Goal: Information Seeking & Learning: Learn about a topic

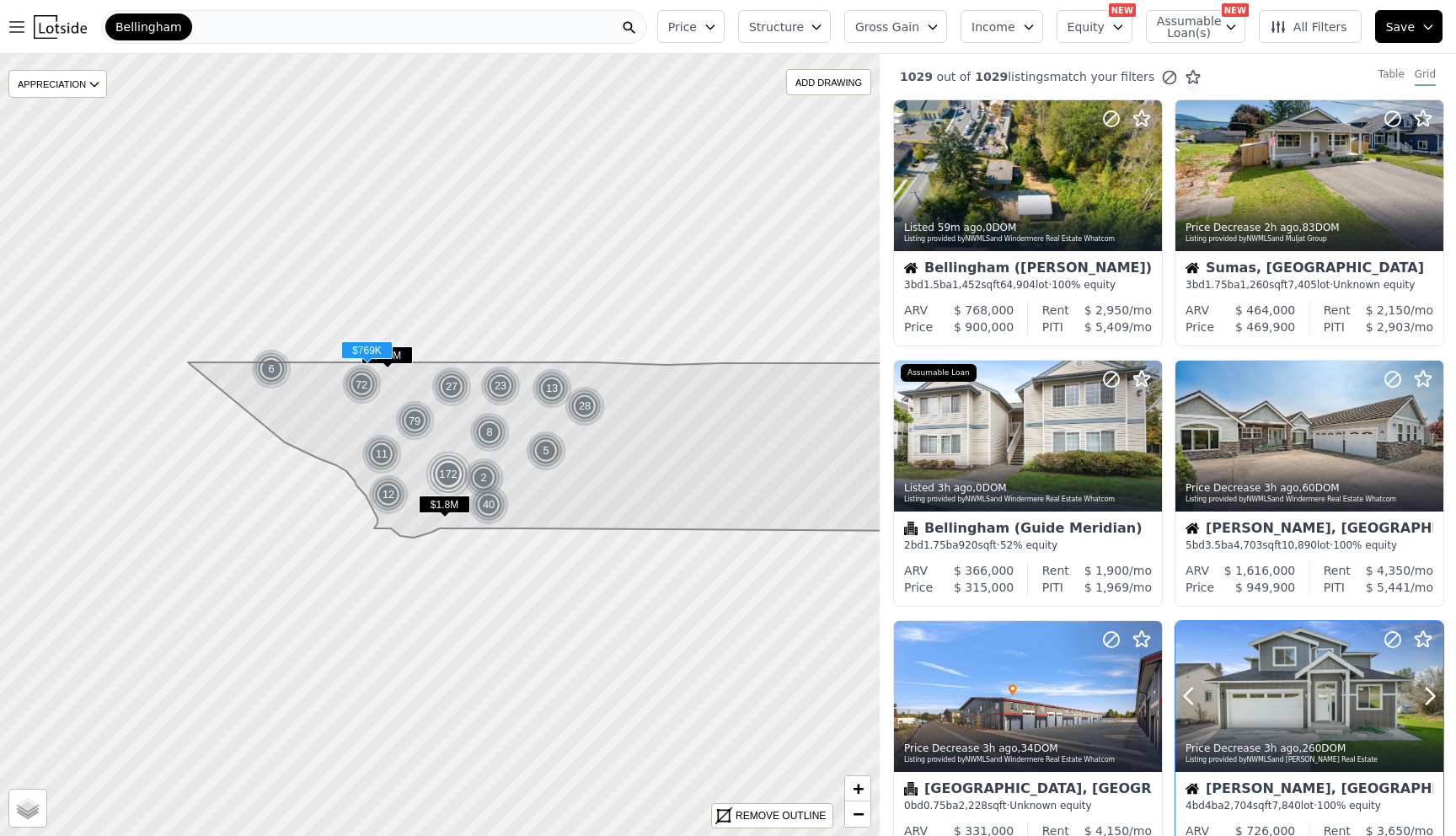
click at [1254, 650] on div at bounding box center [1309, 696] width 268 height 151
click at [131, 28] on span "Bellingham" at bounding box center [148, 26] width 66 height 17
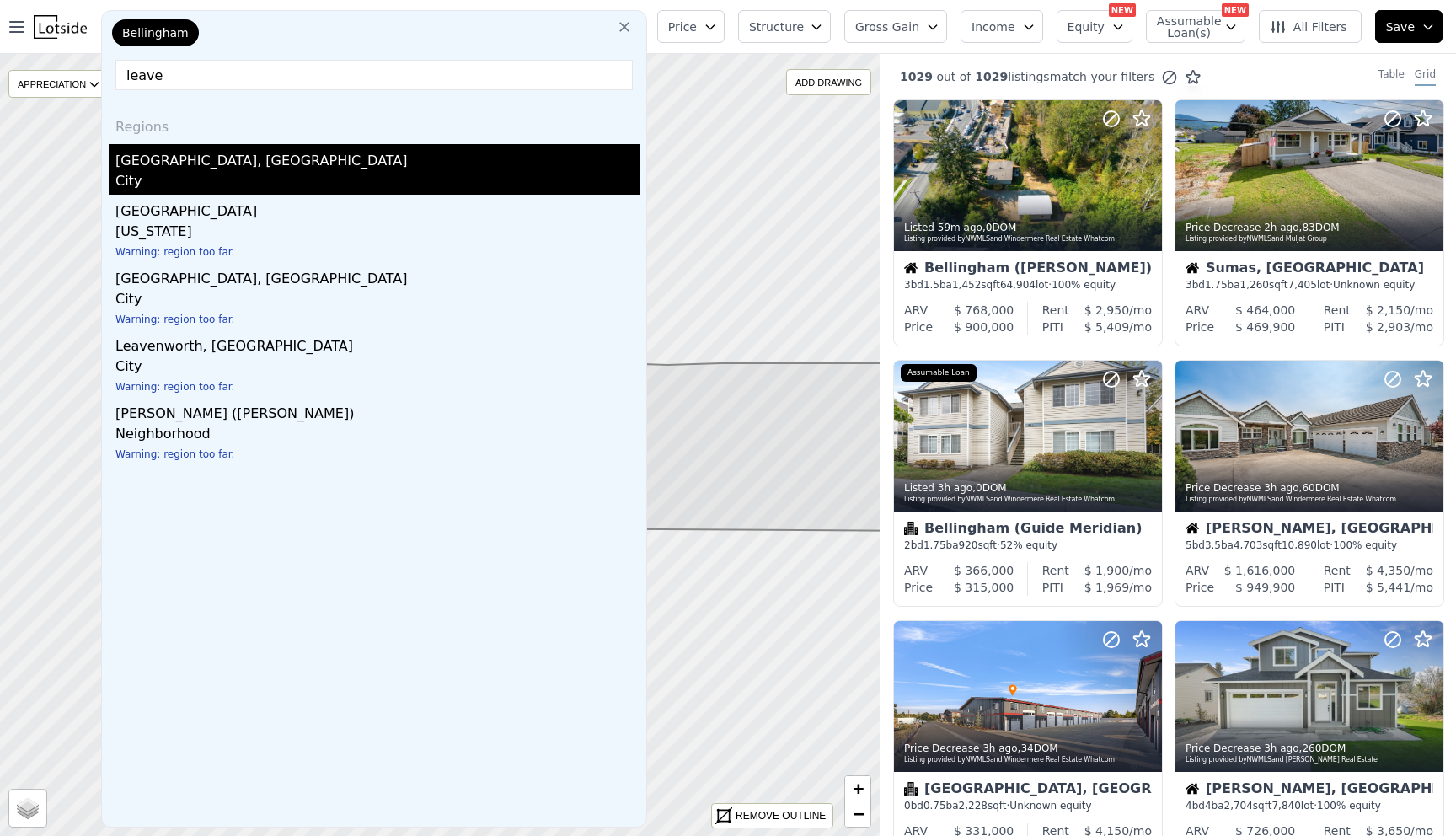
type input "leave"
click at [186, 163] on div "Leavenworth, WA" at bounding box center [377, 158] width 524 height 27
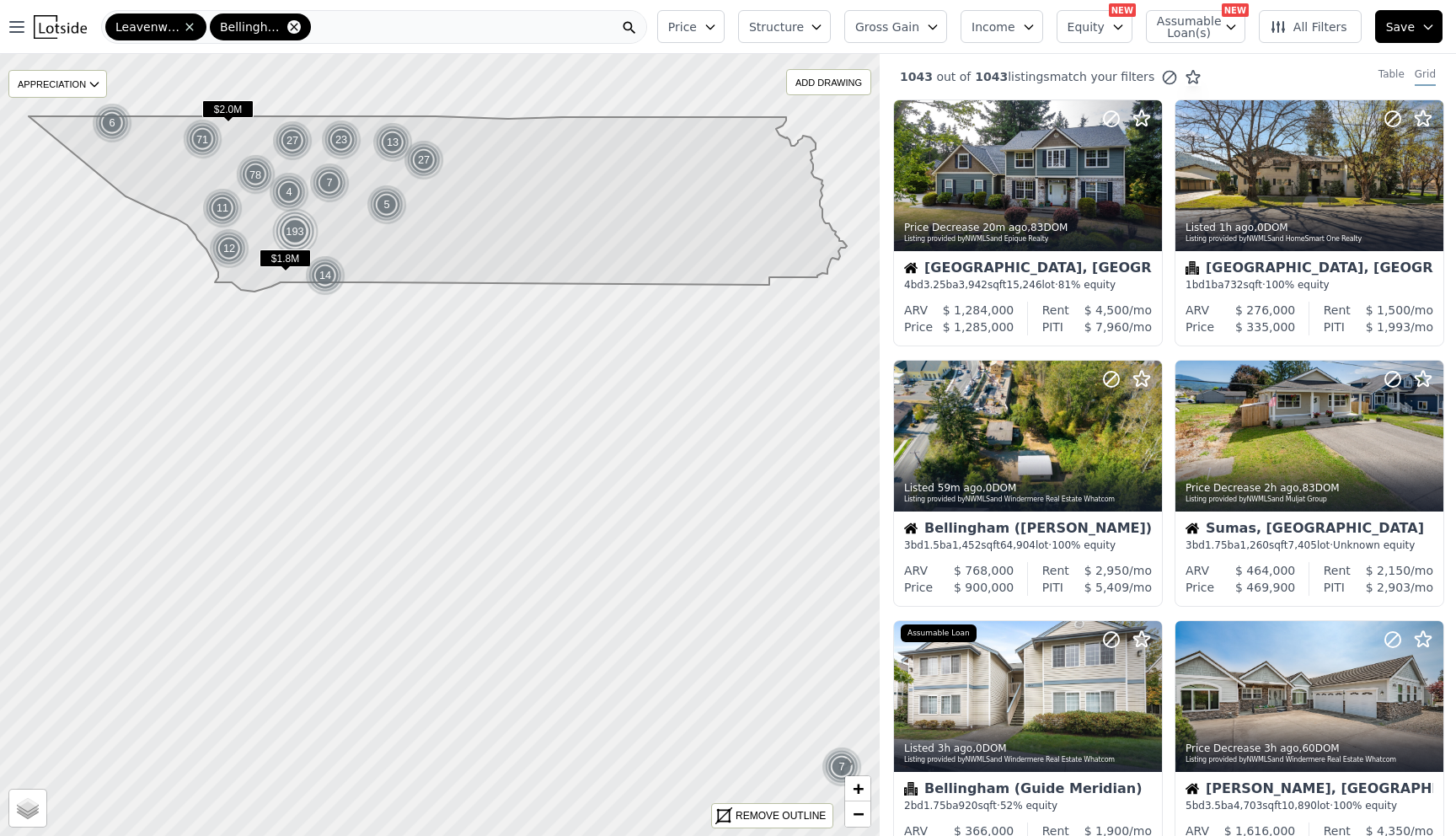
click at [293, 28] on icon at bounding box center [294, 26] width 14 height 14
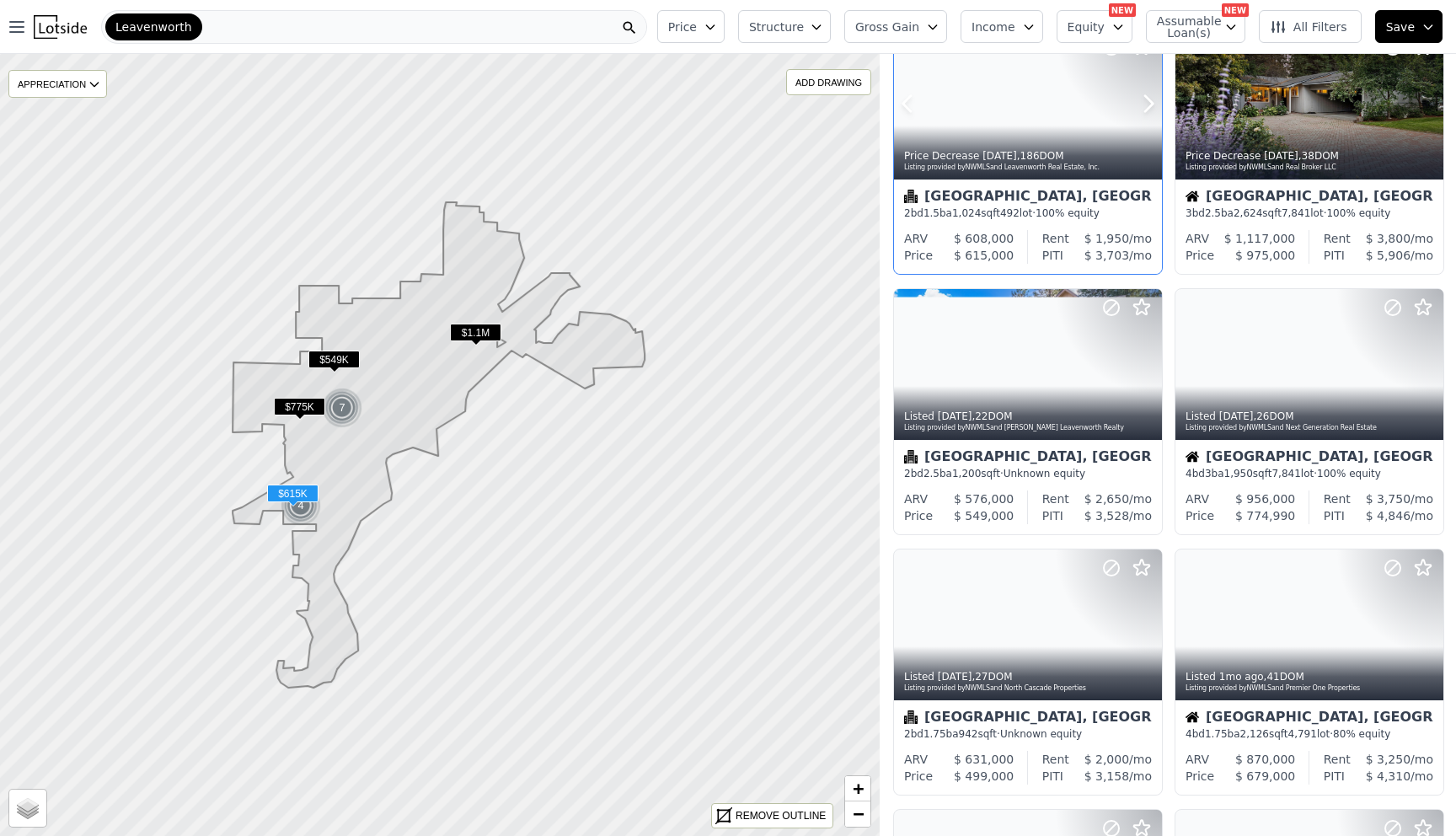
scroll to position [358, 0]
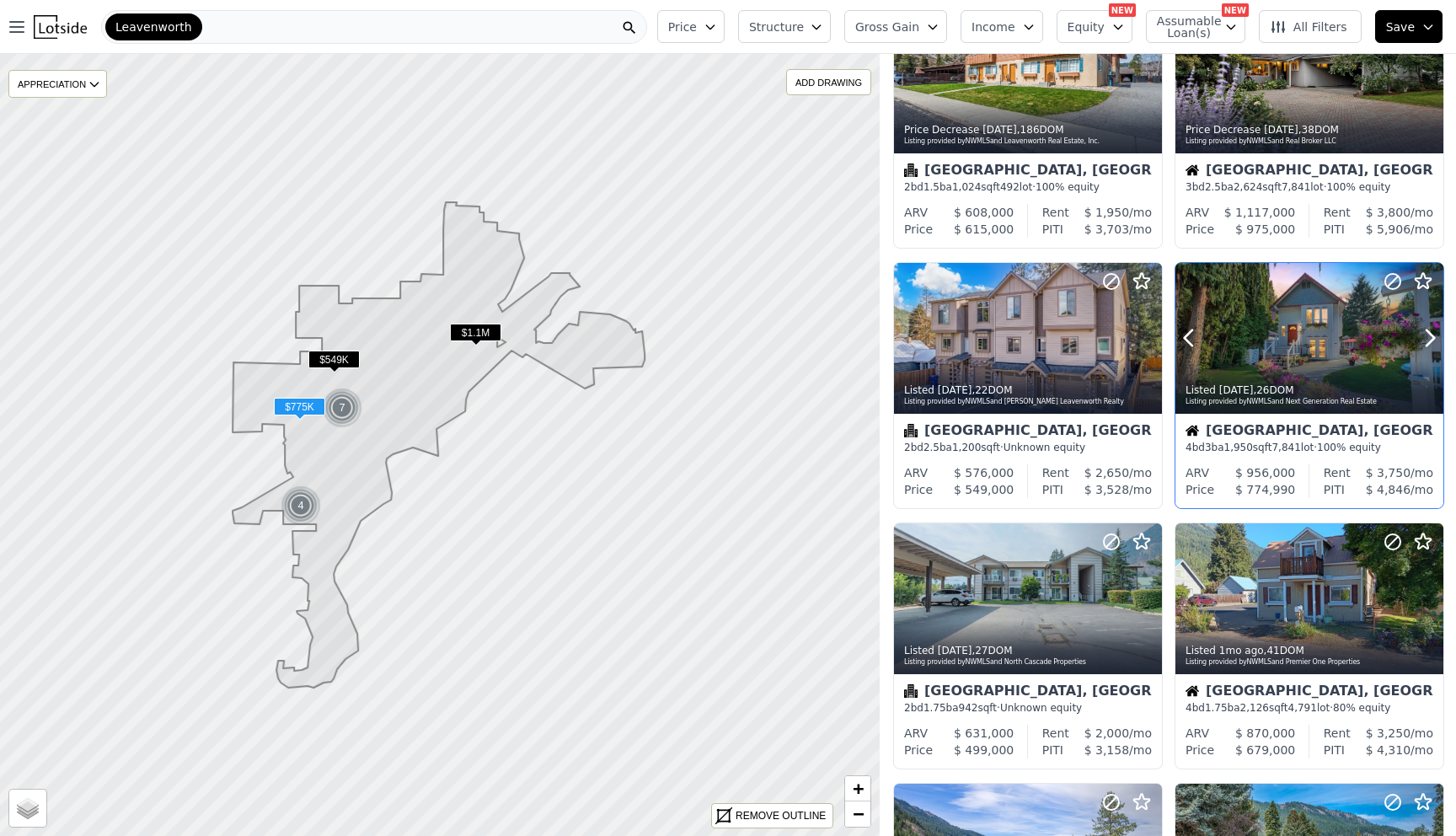
click at [1284, 337] on div at bounding box center [1309, 338] width 268 height 151
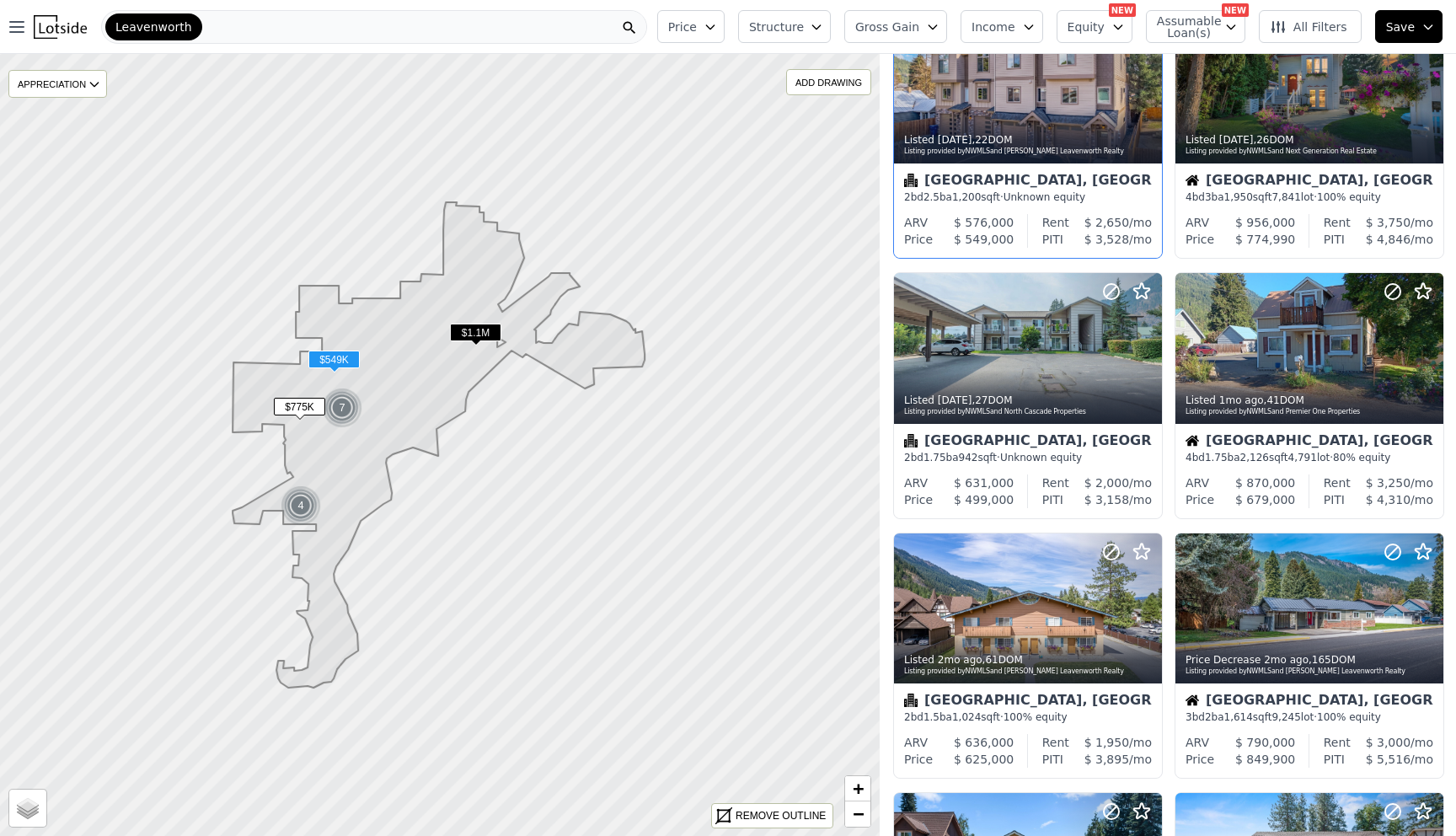
scroll to position [960, 0]
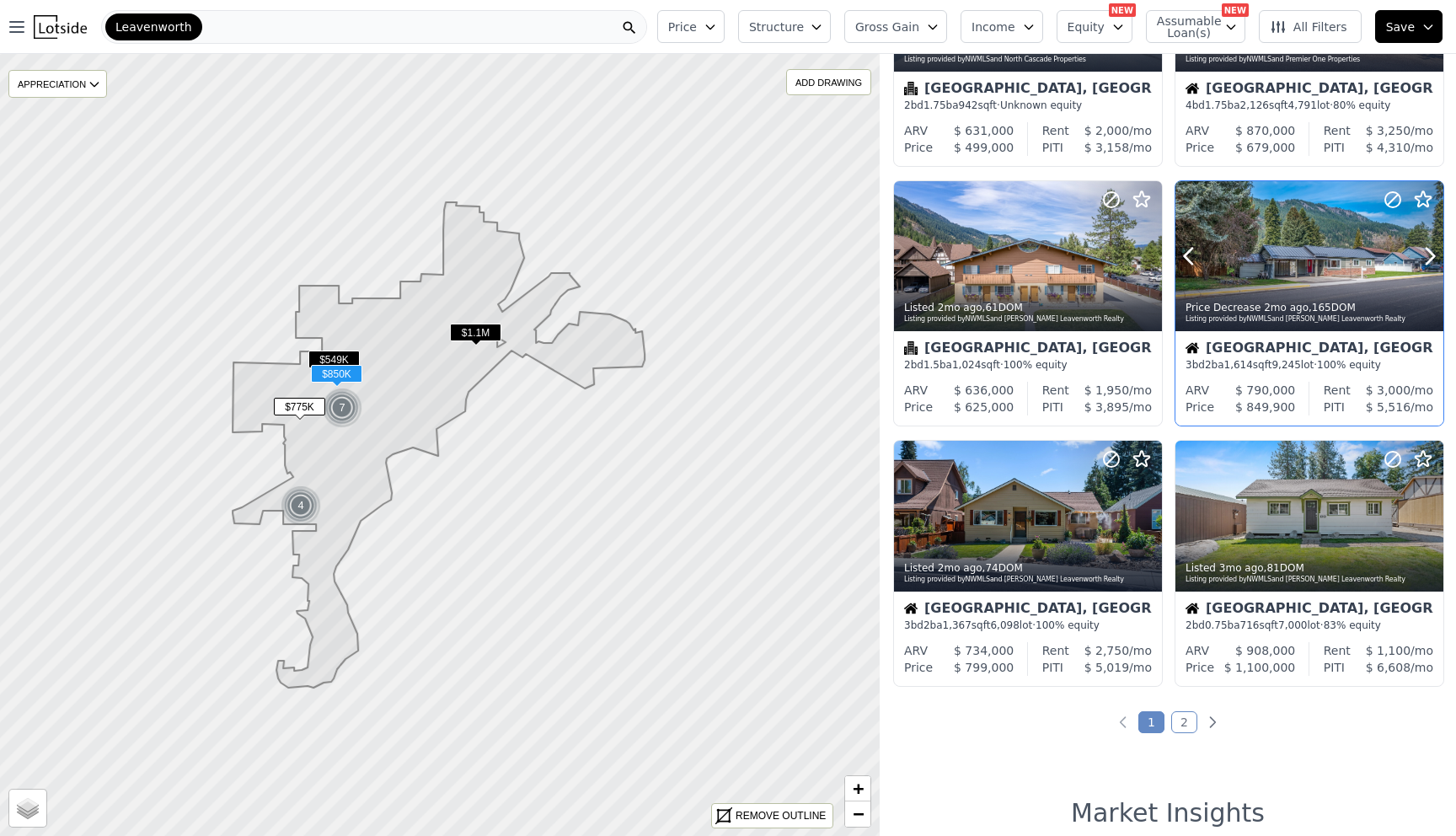
click at [1292, 248] on div at bounding box center [1309, 256] width 268 height 151
click at [1285, 761] on div "14 out of 14 listings match your filters Table Grid Listed 1h ago , 0 DOM Listi…" at bounding box center [1168, 472] width 576 height 836
click at [1177, 720] on link "2" at bounding box center [1184, 722] width 26 height 22
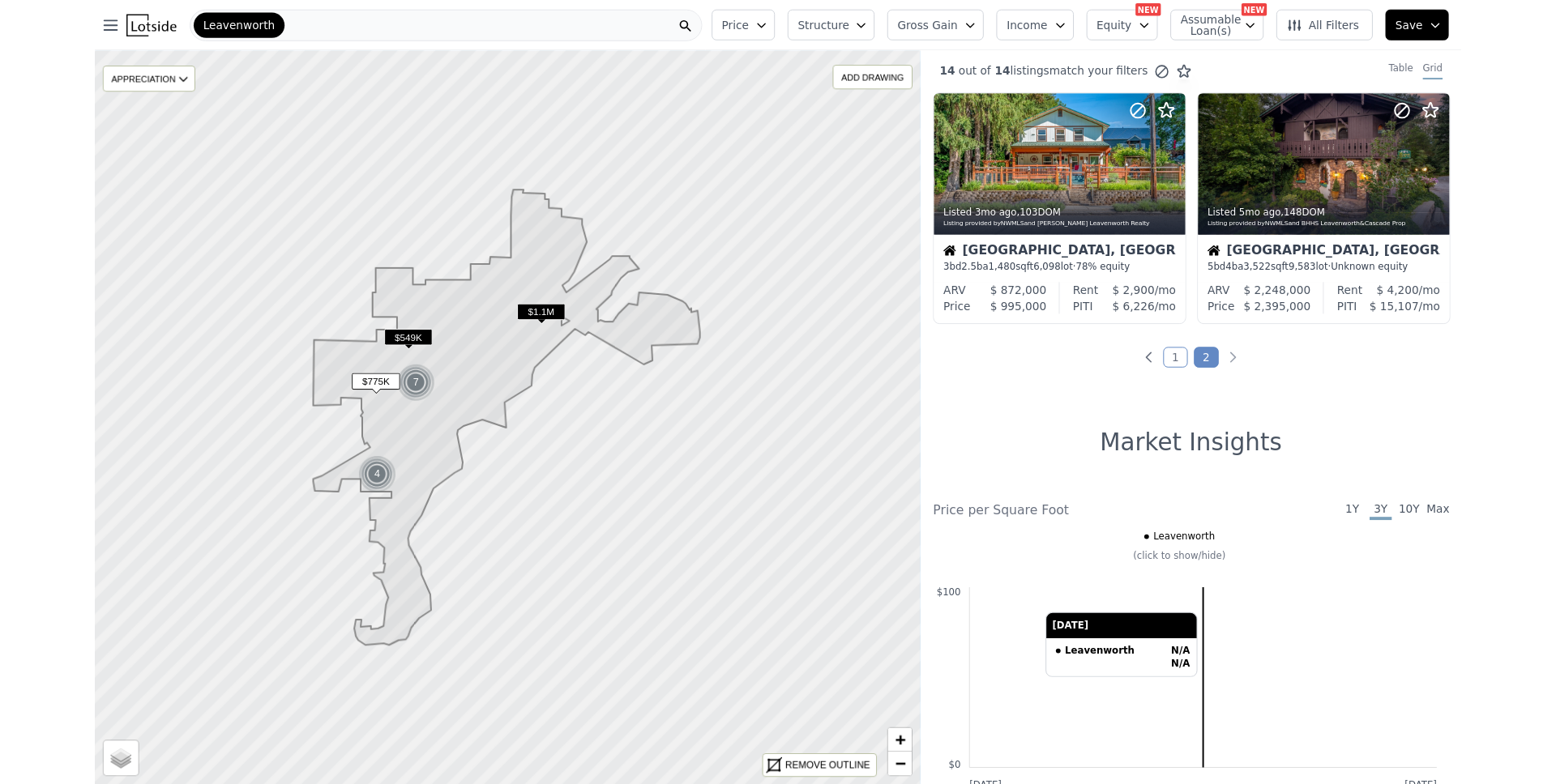
scroll to position [0, 0]
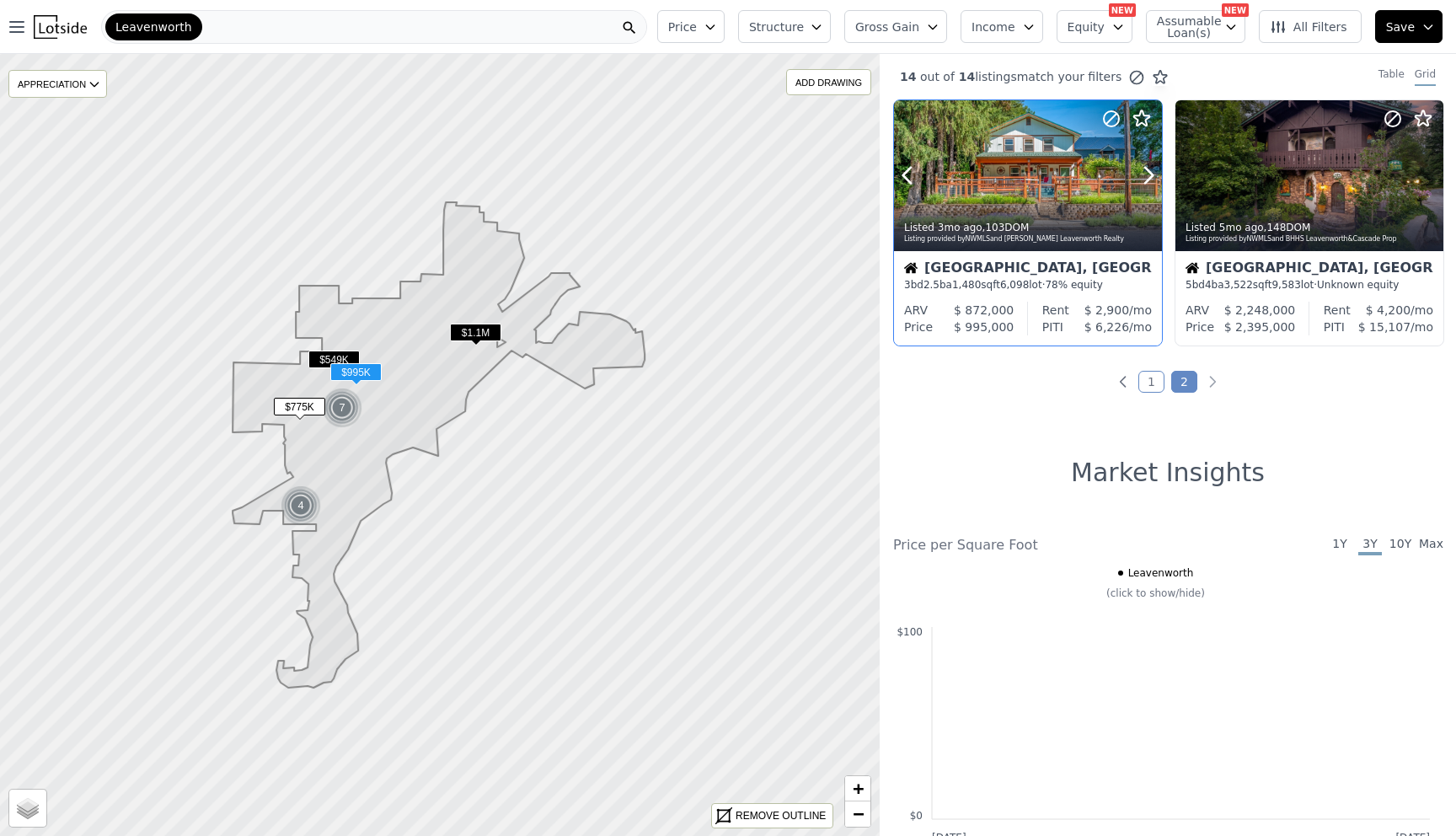
click at [1015, 190] on div at bounding box center [1028, 175] width 268 height 151
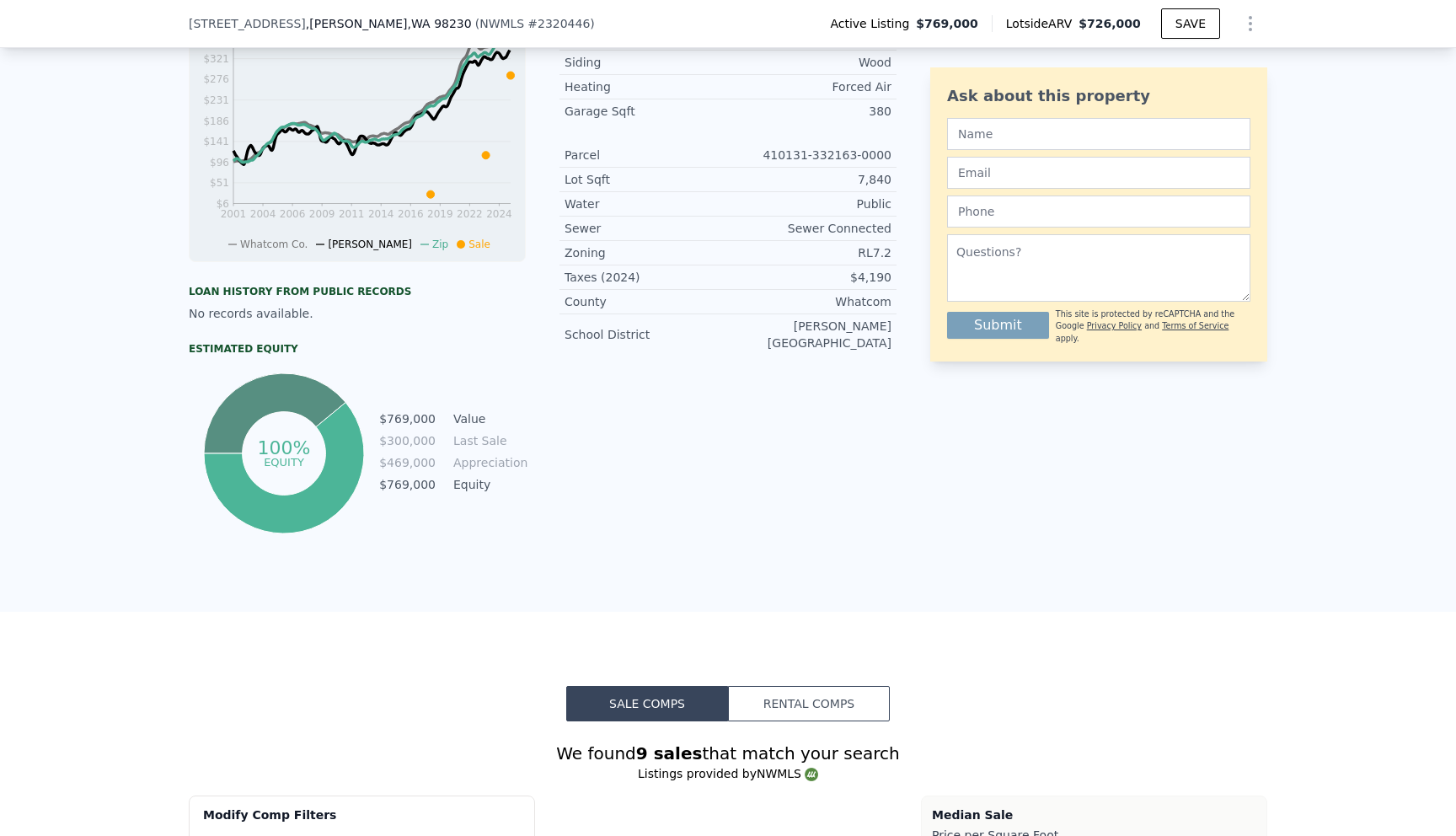
scroll to position [952, 0]
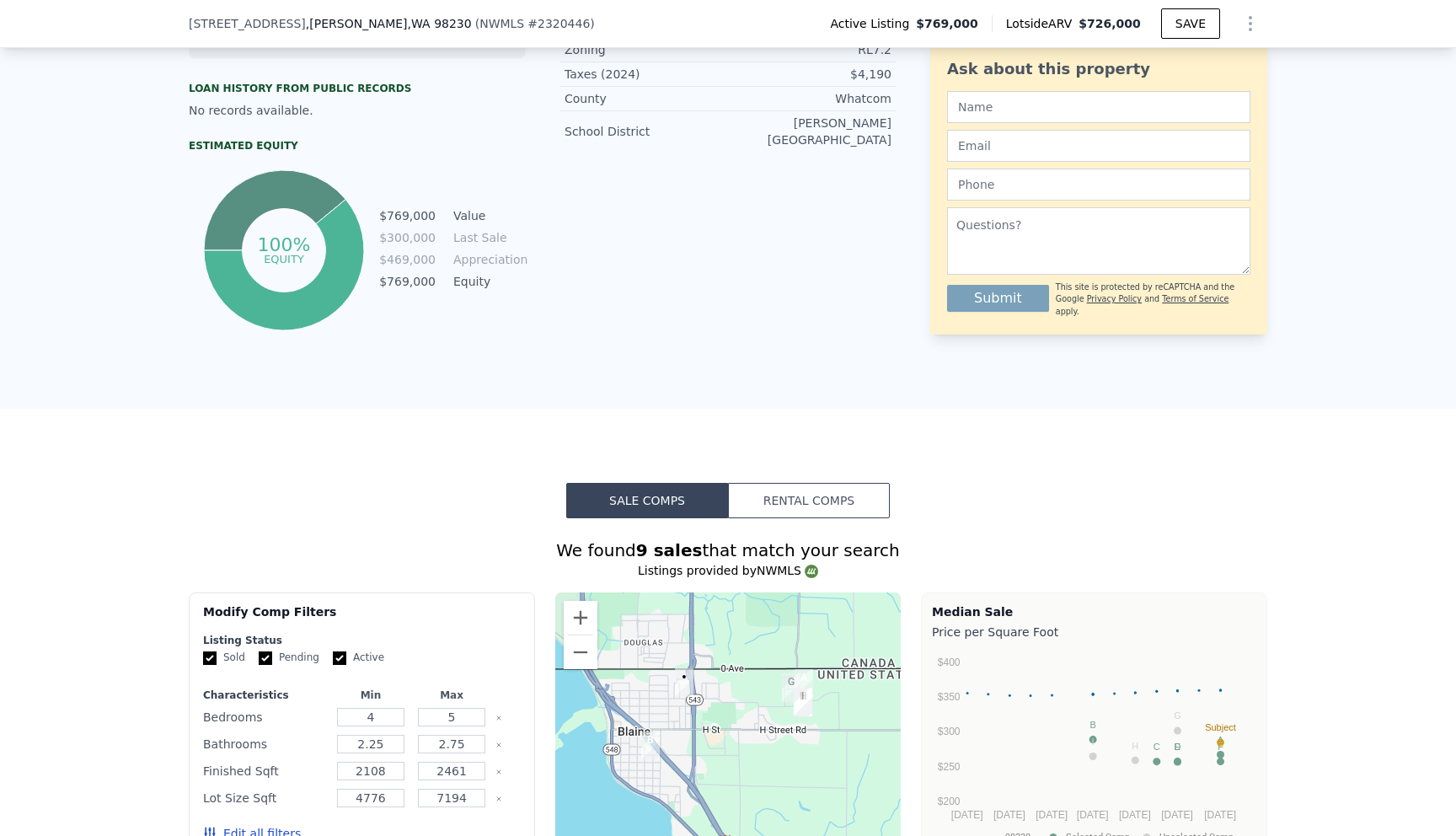
click at [241, 172] on div "Estimated Equity 100% equity $769,000 Value $300,000 Last Sale $469,000 Appreci…" at bounding box center [357, 236] width 337 height 195
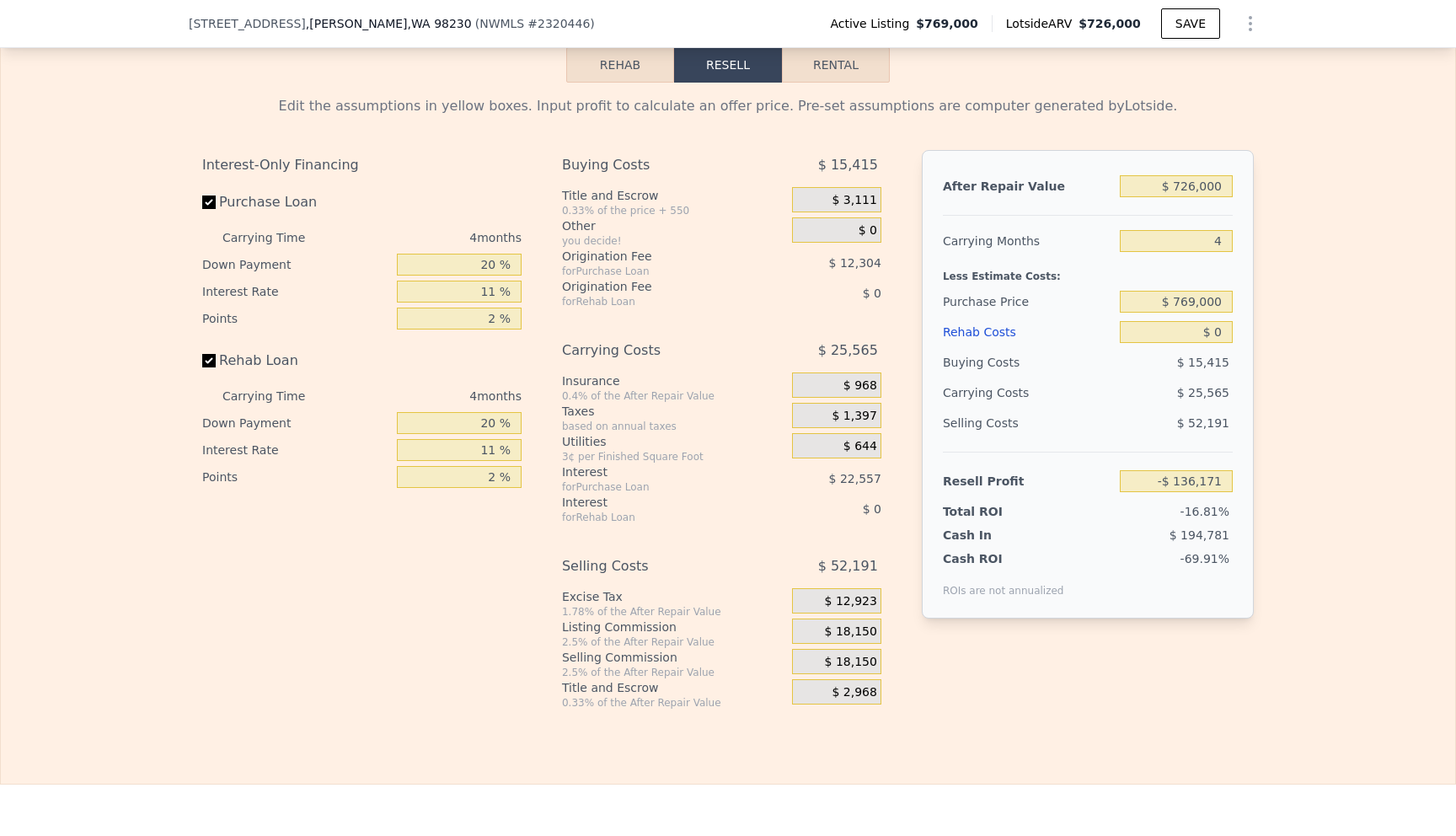
scroll to position [2551, 0]
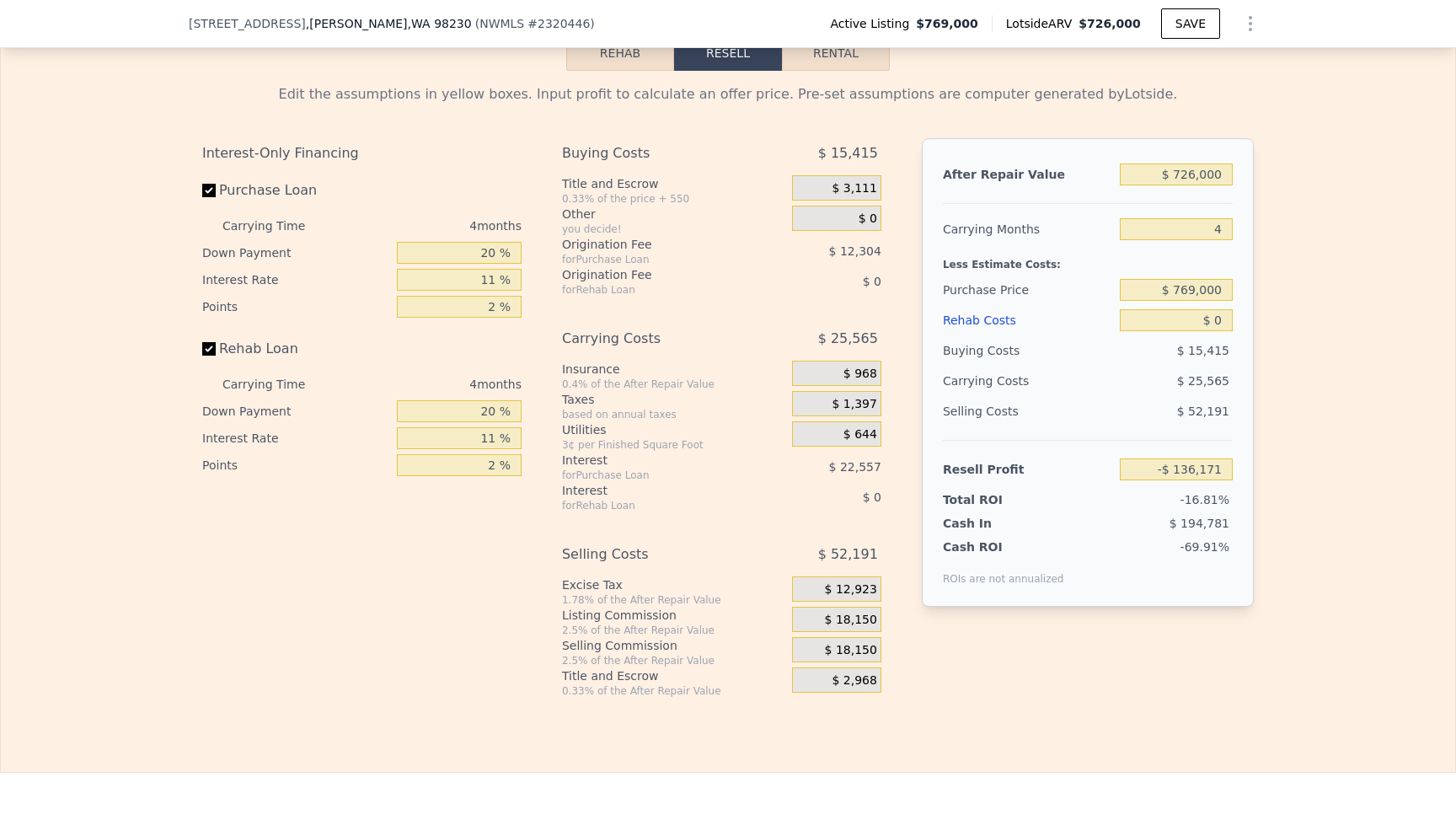
click at [783, 70] on button "Rental" at bounding box center [835, 53] width 108 height 35
select select "30"
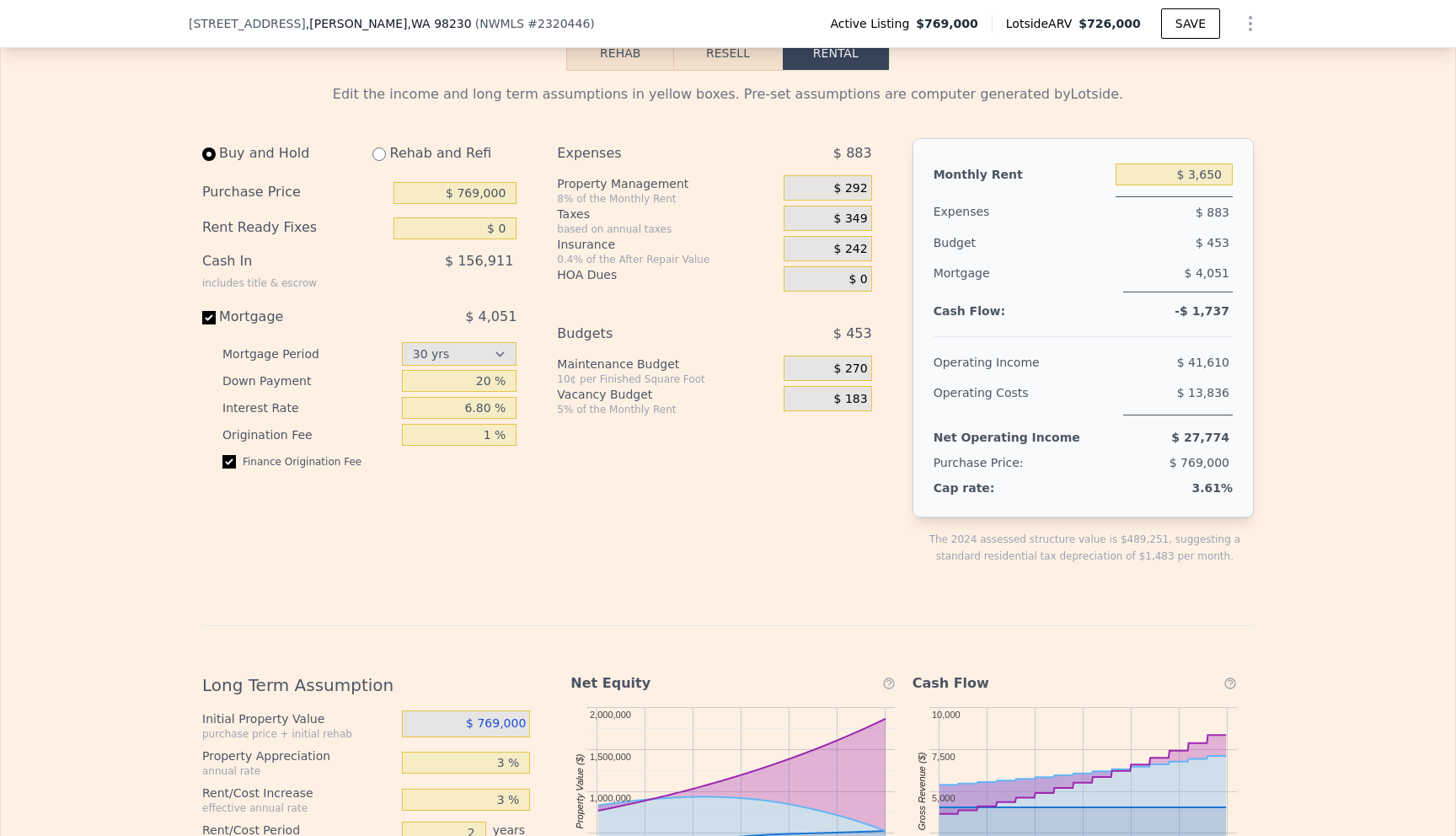
click at [754, 156] on div "Edit the income and long term assumptions in yellow boxes. Pre-set assumptions …" at bounding box center [727, 650] width 1052 height 1131
click at [414, 168] on div "Rehab and Refi" at bounding box center [437, 153] width 157 height 30
click at [373, 161] on input "radio" at bounding box center [379, 154] width 14 height 14
radio input "true"
type input "$ 3,950"
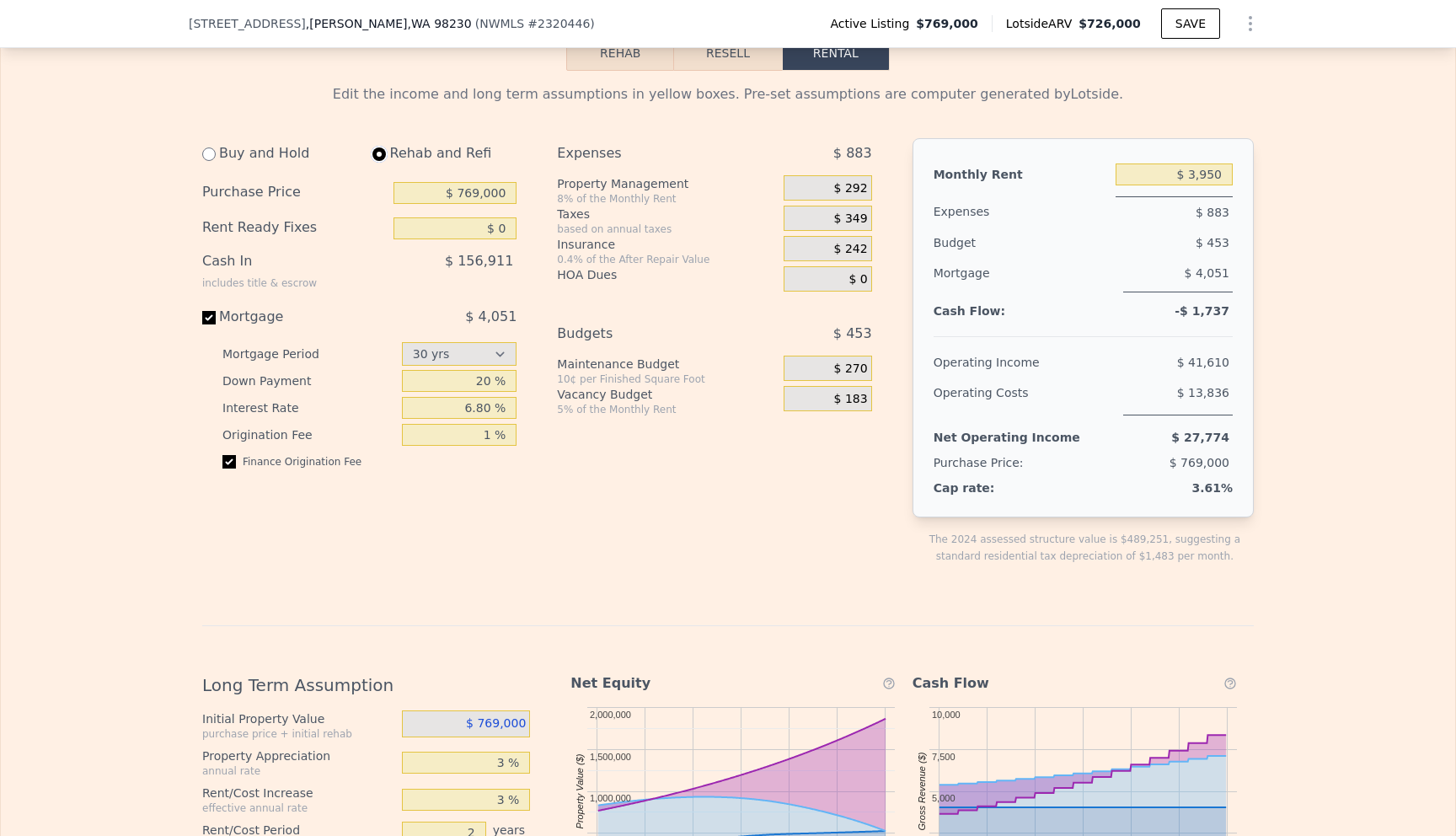
select select "30"
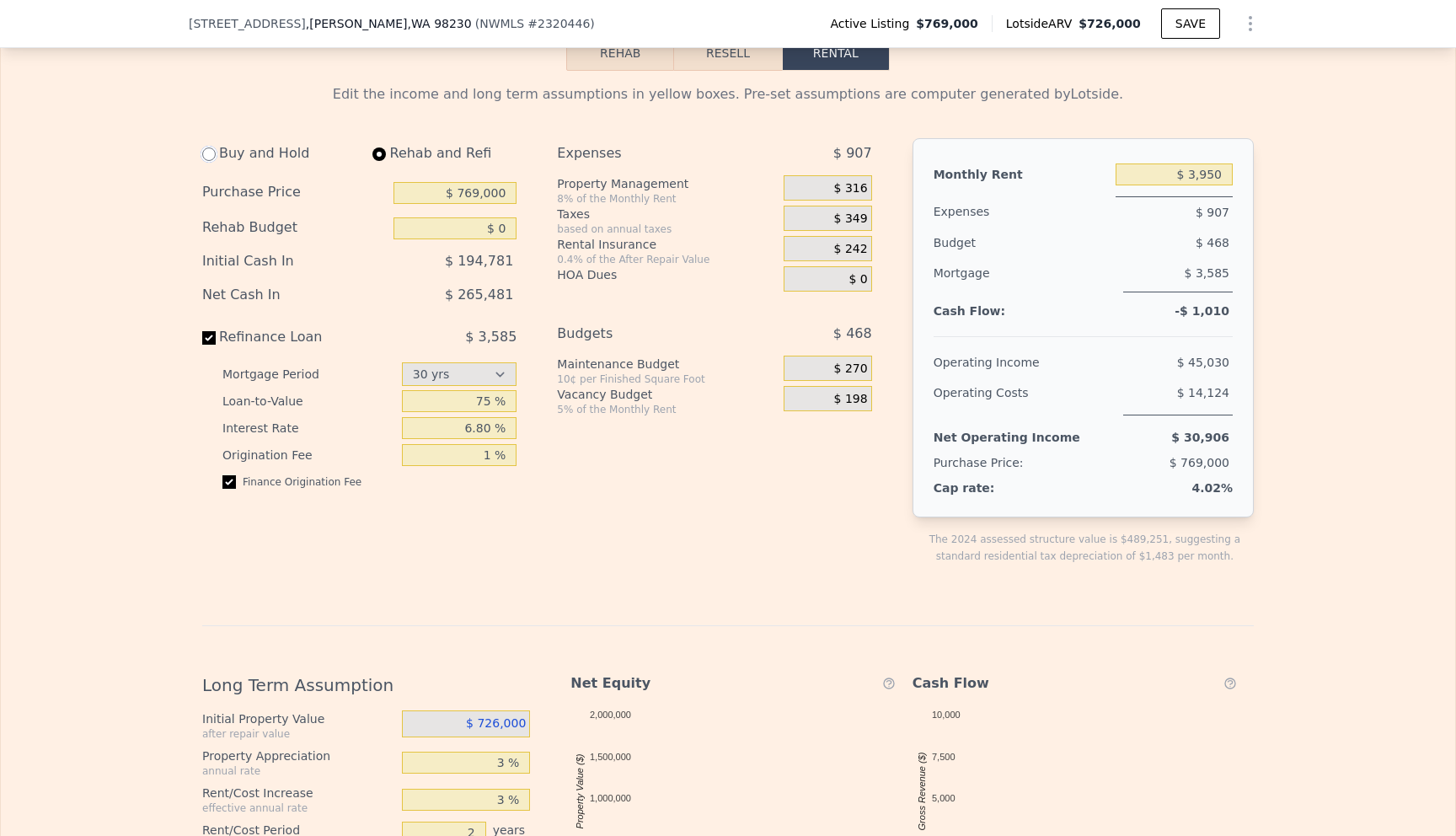
click at [203, 161] on input "radio" at bounding box center [208, 154] width 14 height 14
radio input "true"
type input "$ 3,650"
select select "30"
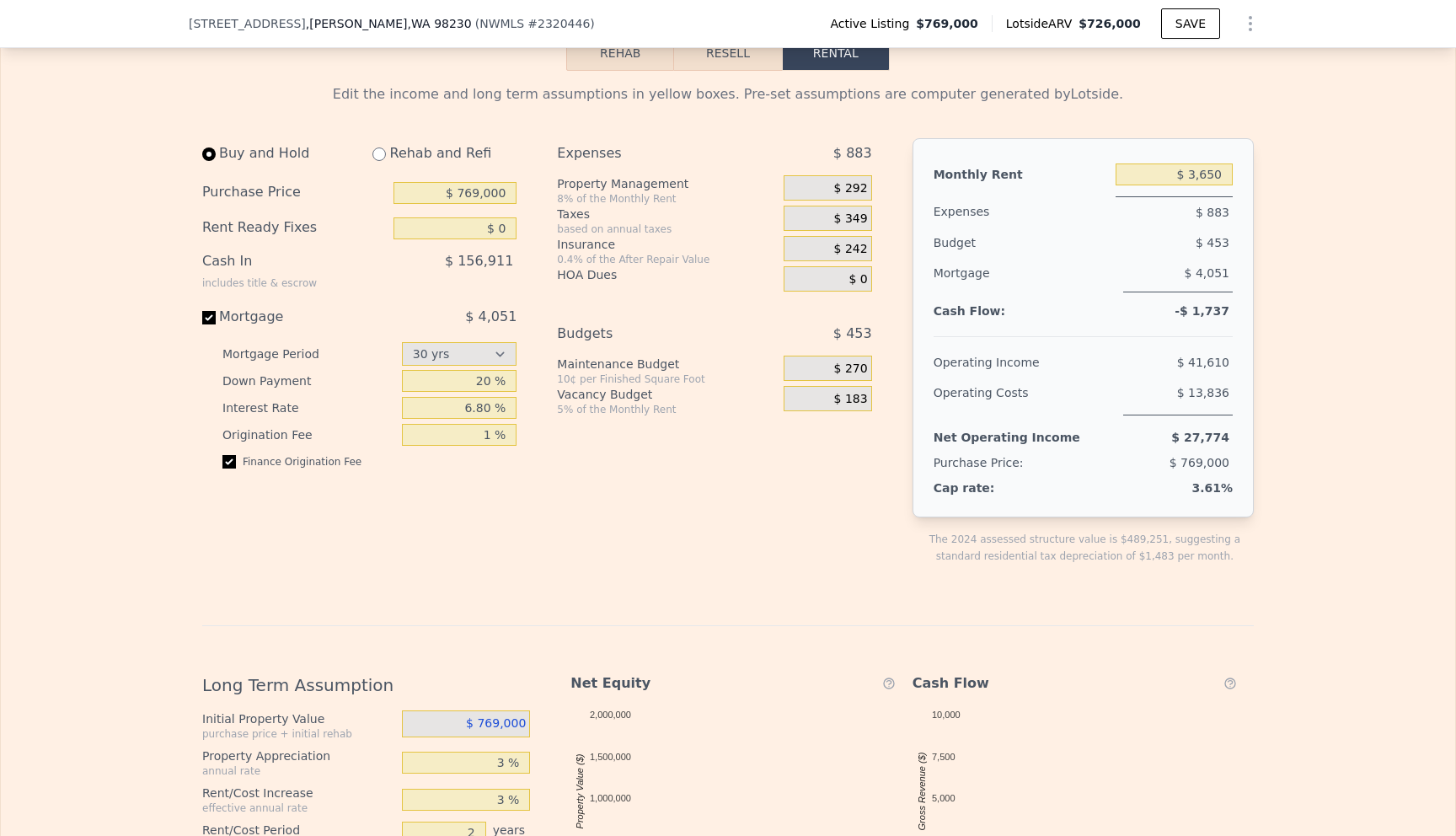
click at [95, 269] on div "Edit the income and long term assumptions in yellow boxes. Pre-set assumptions …" at bounding box center [728, 643] width 1454 height 1145
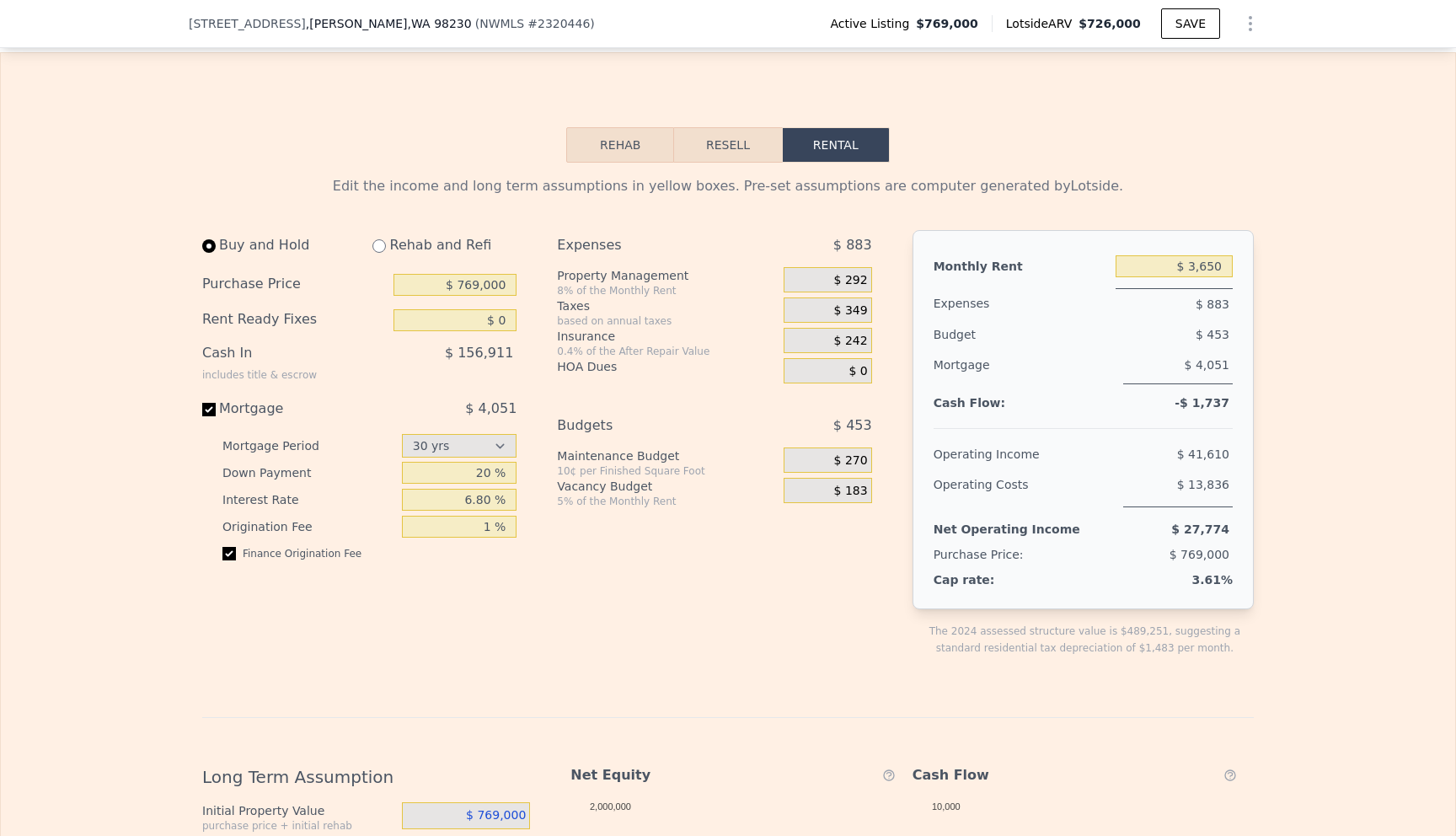
scroll to position [2457, 0]
click at [1091, 283] on div "Monthly Rent" at bounding box center [1021, 267] width 175 height 30
drag, startPoint x: 1188, startPoint y: 294, endPoint x: 1251, endPoint y: 294, distance: 63.0
click at [1251, 294] on div "Edit the income and long term assumptions in yellow boxes. Pre-set assumptions …" at bounding box center [728, 737] width 1079 height 1145
click at [1264, 294] on div "Edit the income and long term assumptions in yellow boxes. Pre-set assumptions …" at bounding box center [728, 737] width 1454 height 1145
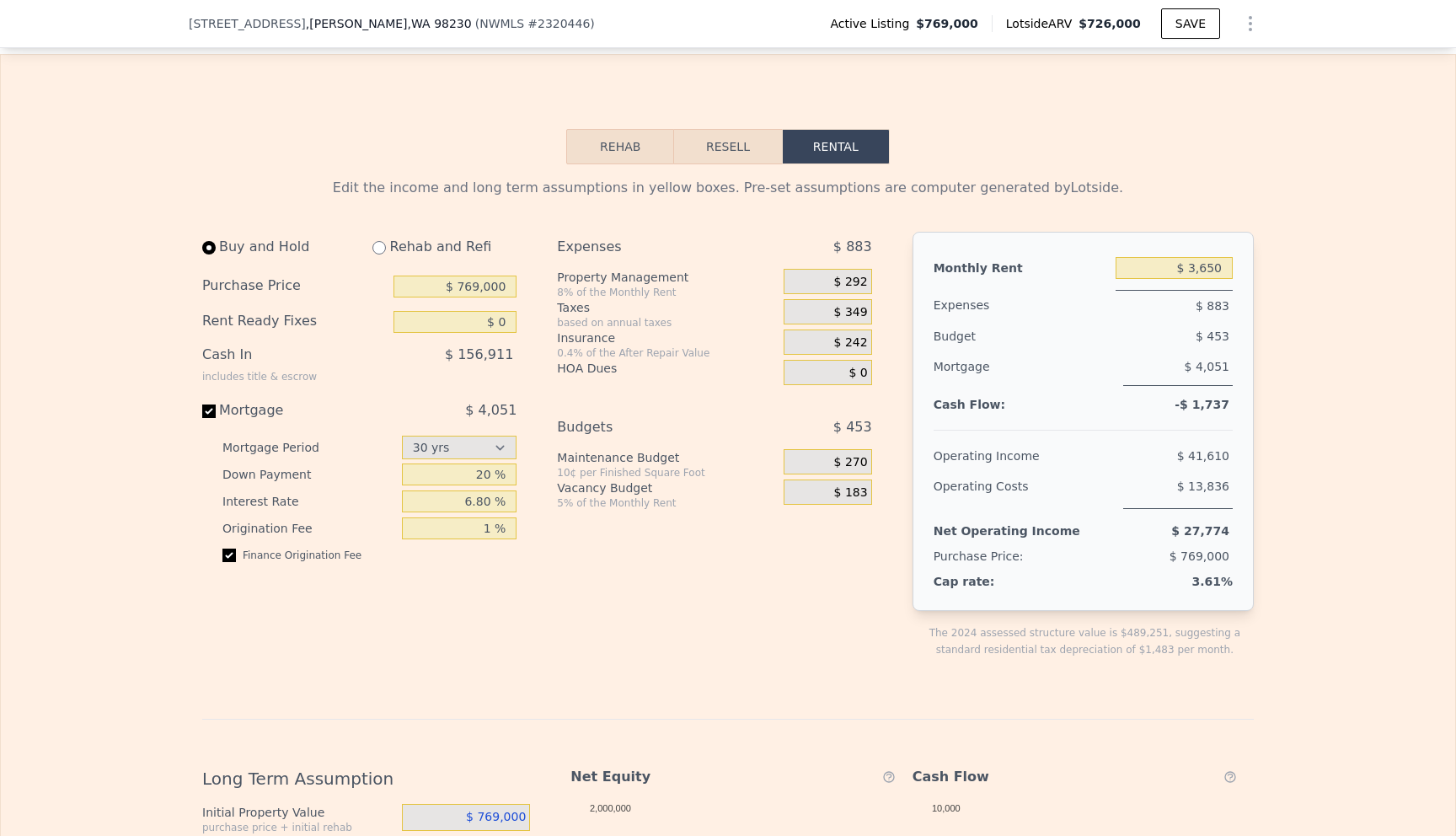
click at [1056, 352] on div "$ 453" at bounding box center [1144, 335] width 176 height 30
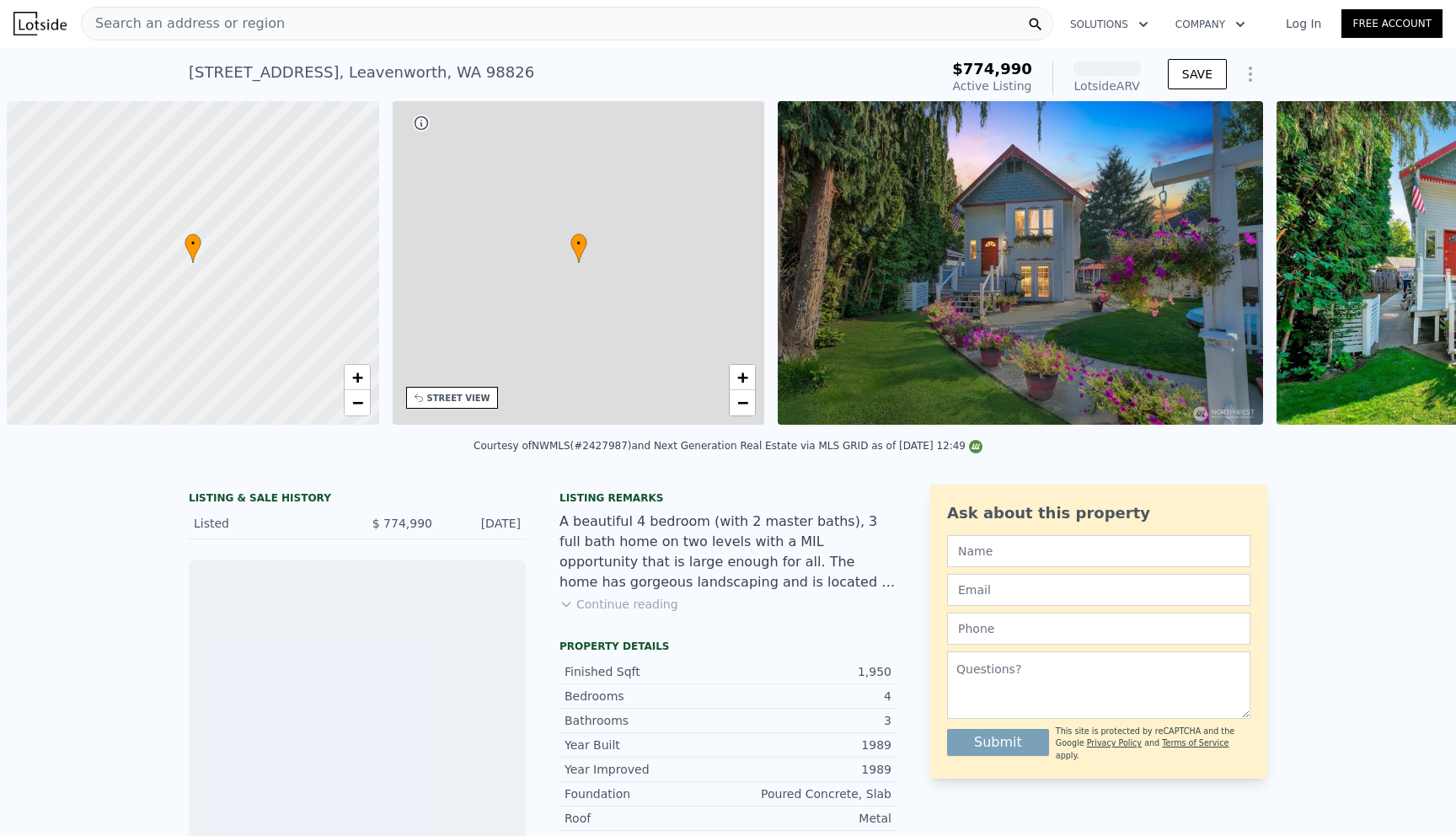
scroll to position [0, 6]
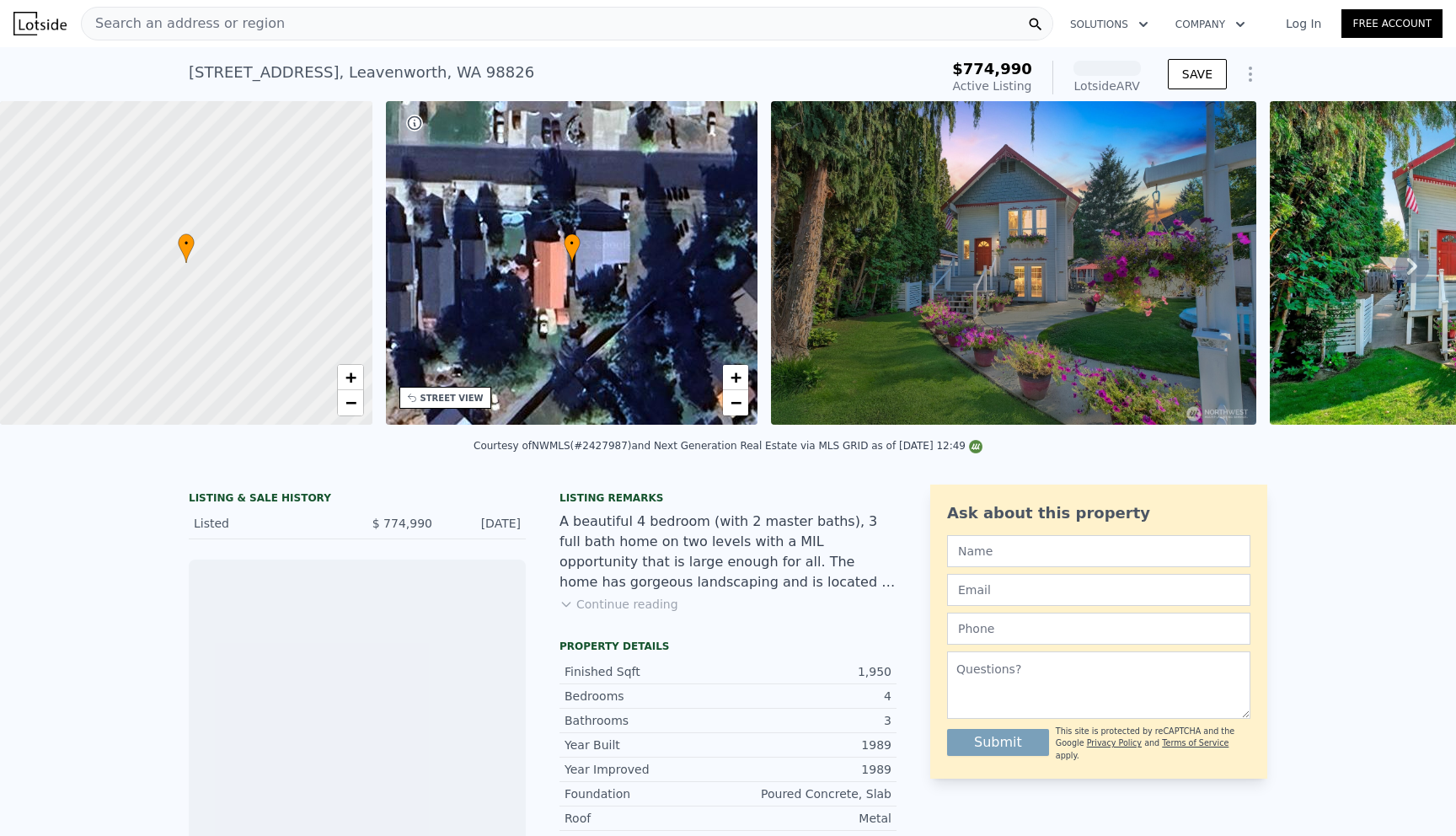
click at [1178, 350] on img at bounding box center [1013, 263] width 485 height 323
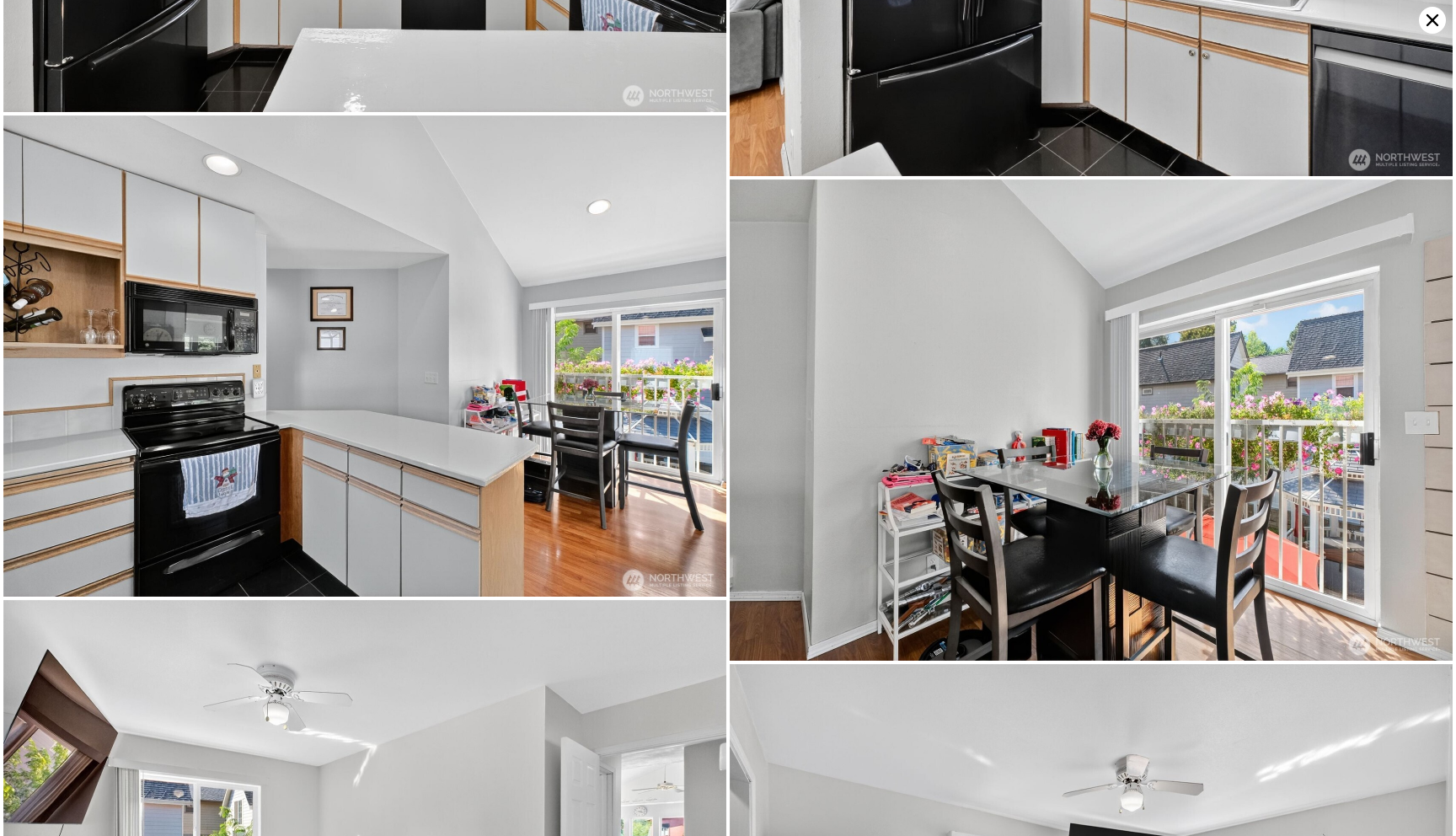
scroll to position [3843, 0]
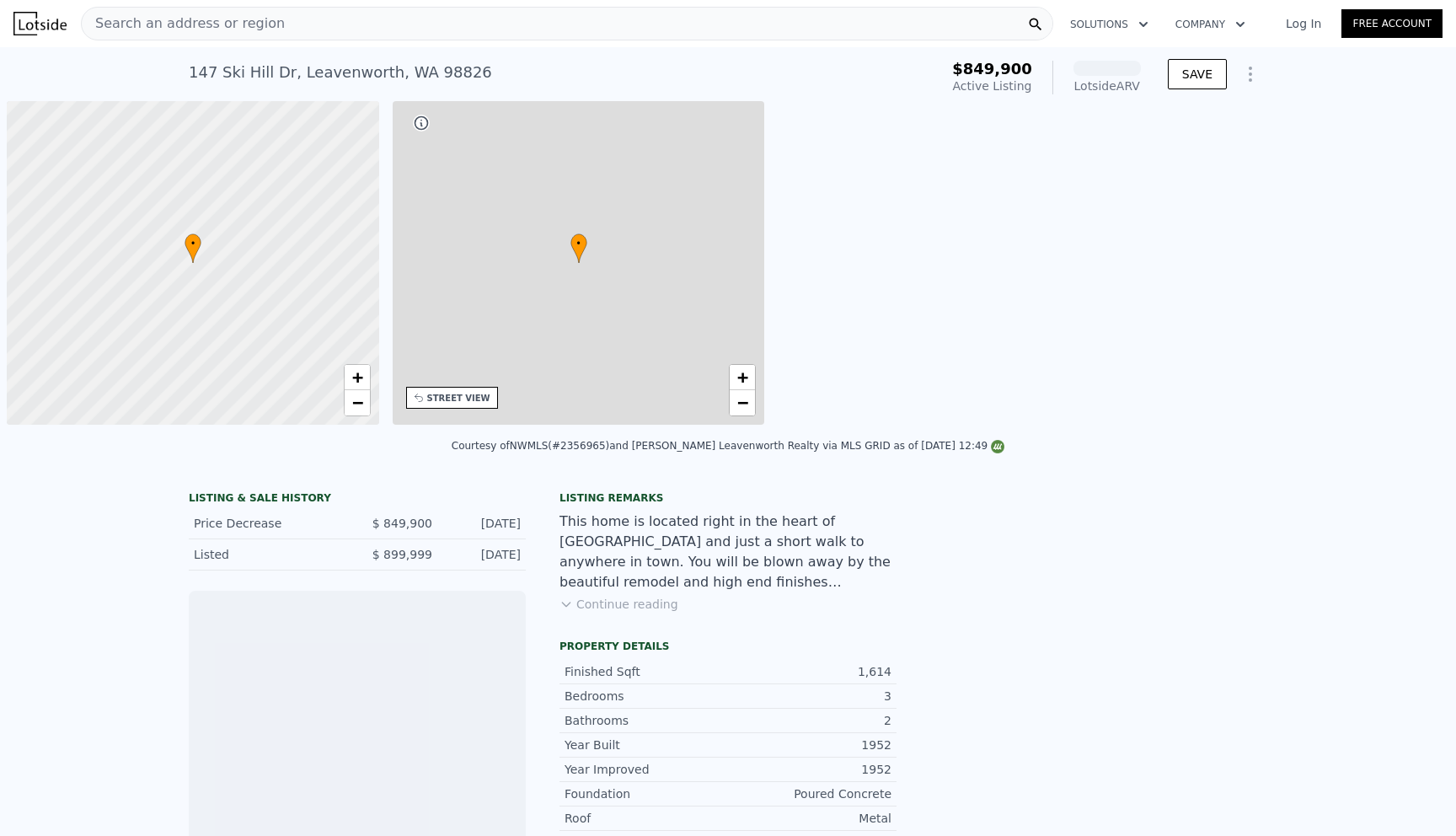
scroll to position [0, 6]
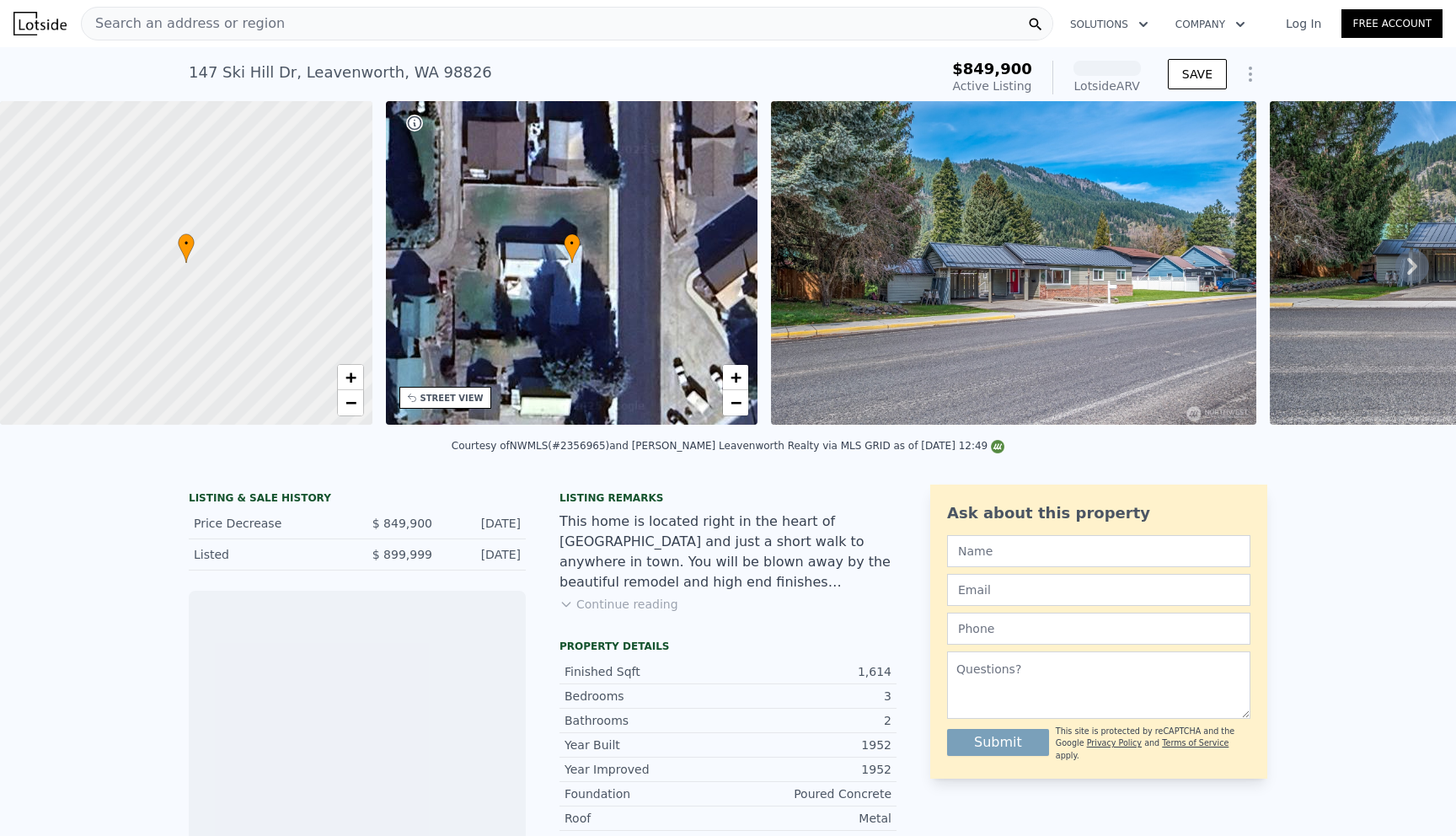
click at [952, 312] on img at bounding box center [1013, 263] width 485 height 323
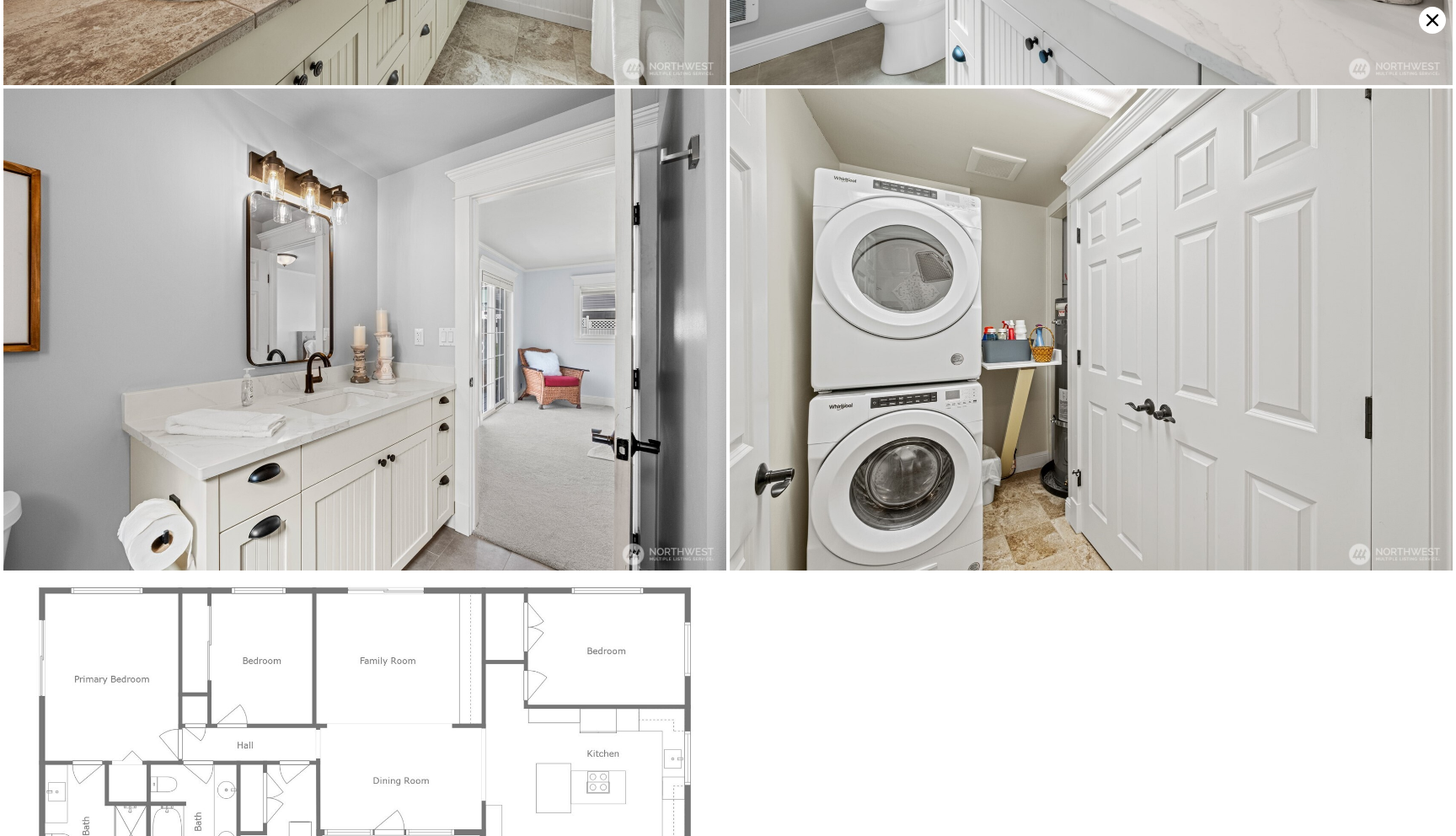
scroll to position [8655, 0]
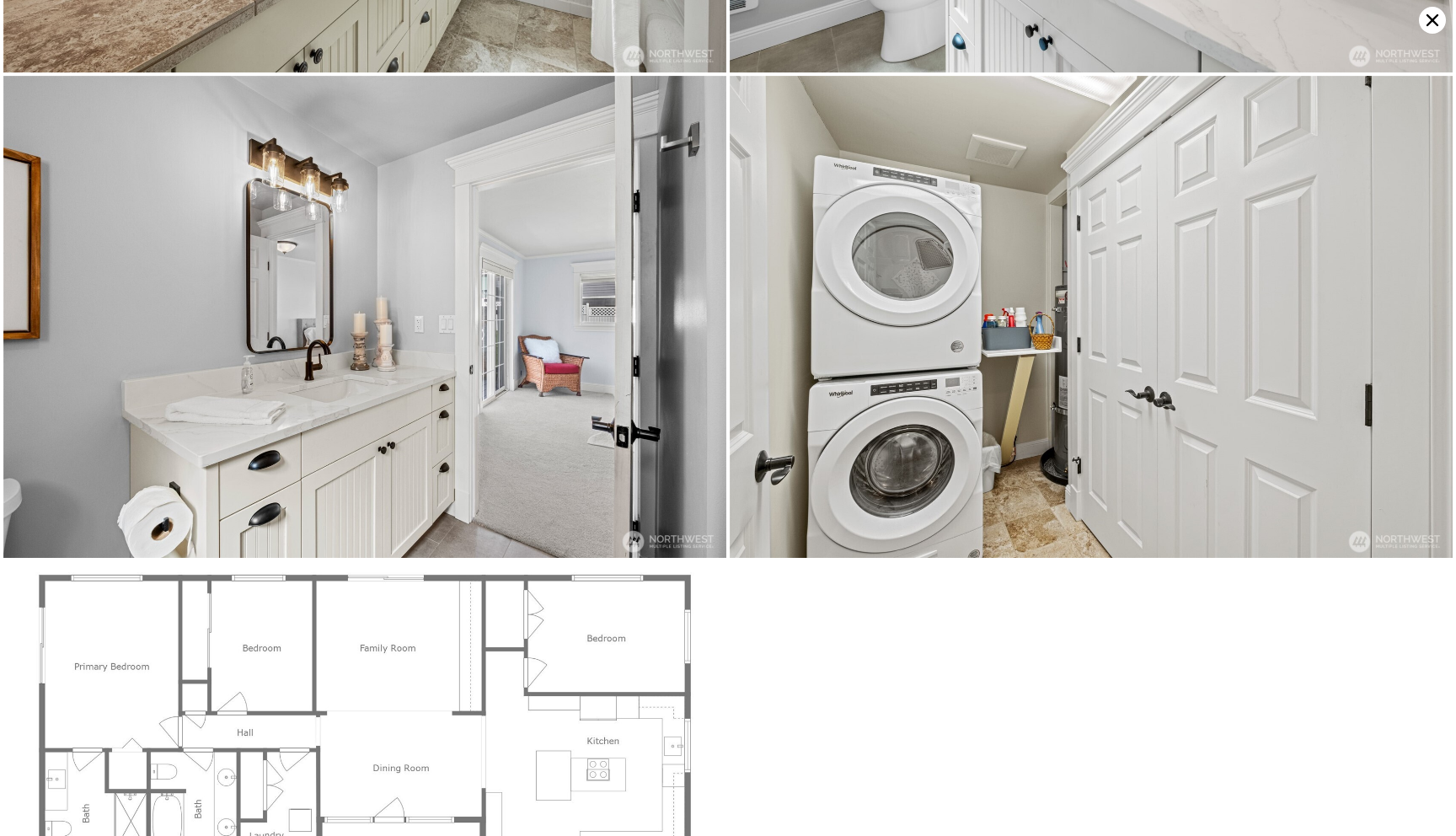
click at [1426, 25] on icon at bounding box center [1432, 20] width 27 height 27
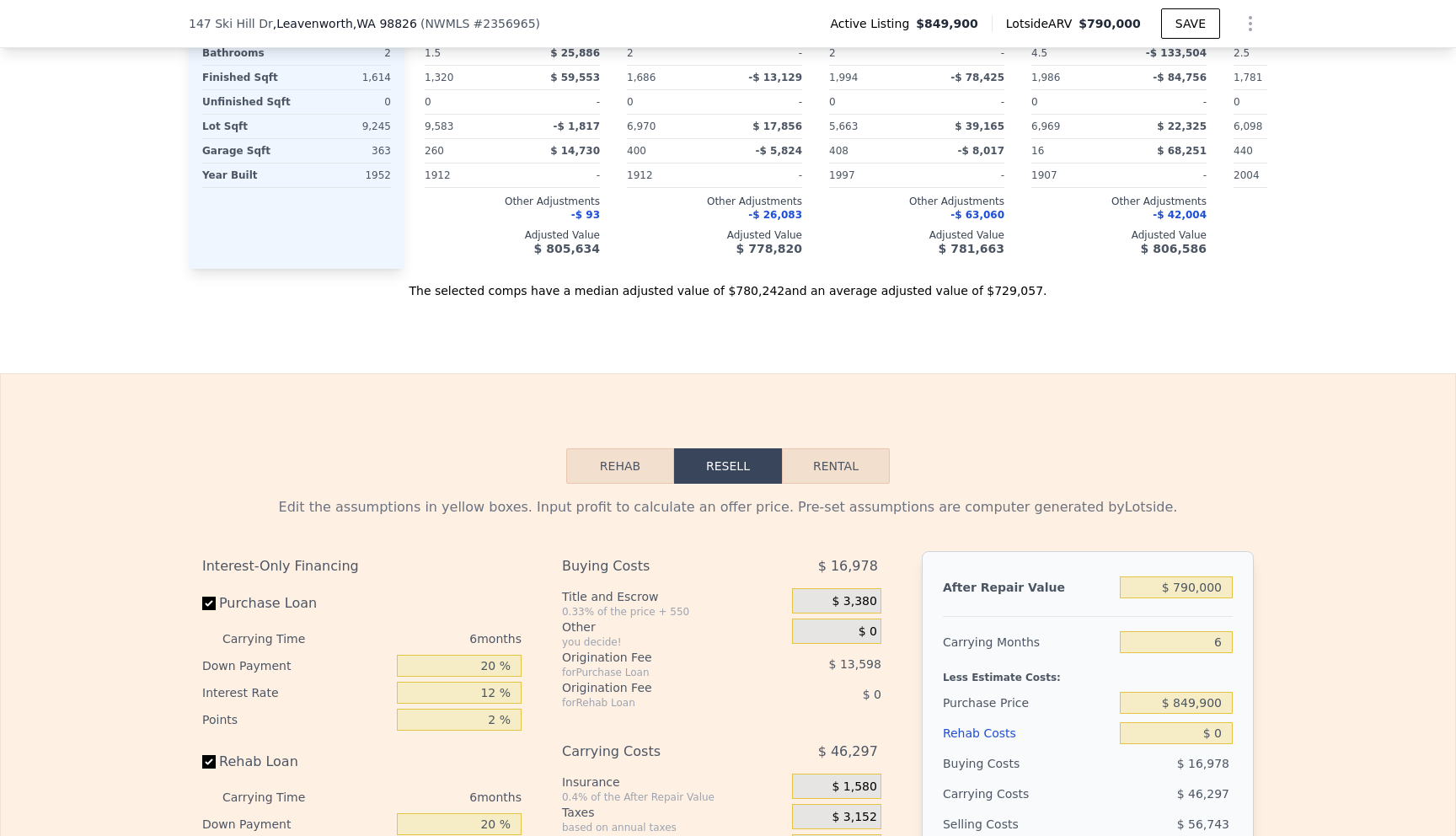
scroll to position [2166, 0]
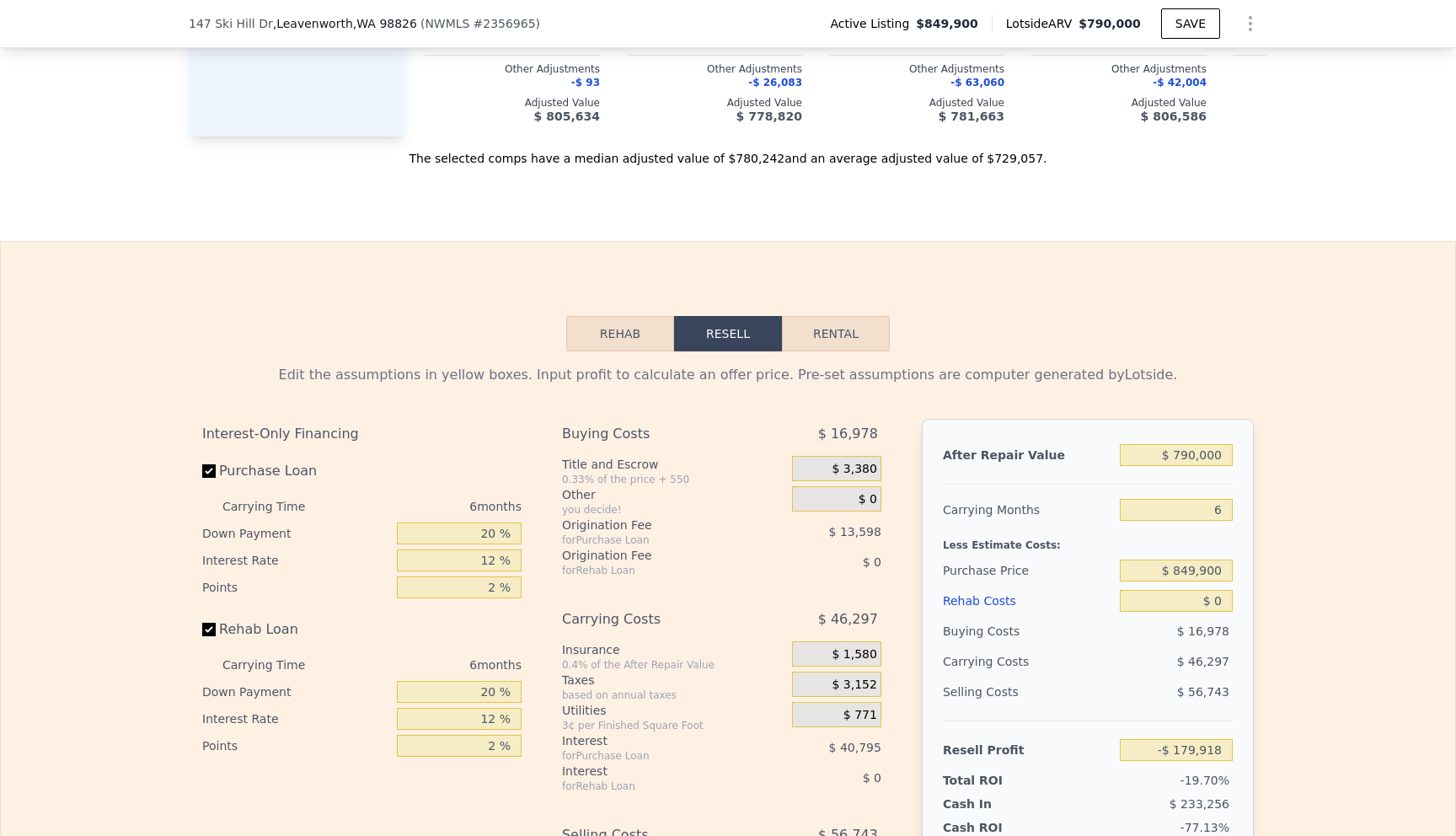
click at [854, 352] on button "Rental" at bounding box center [835, 333] width 108 height 35
select select "30"
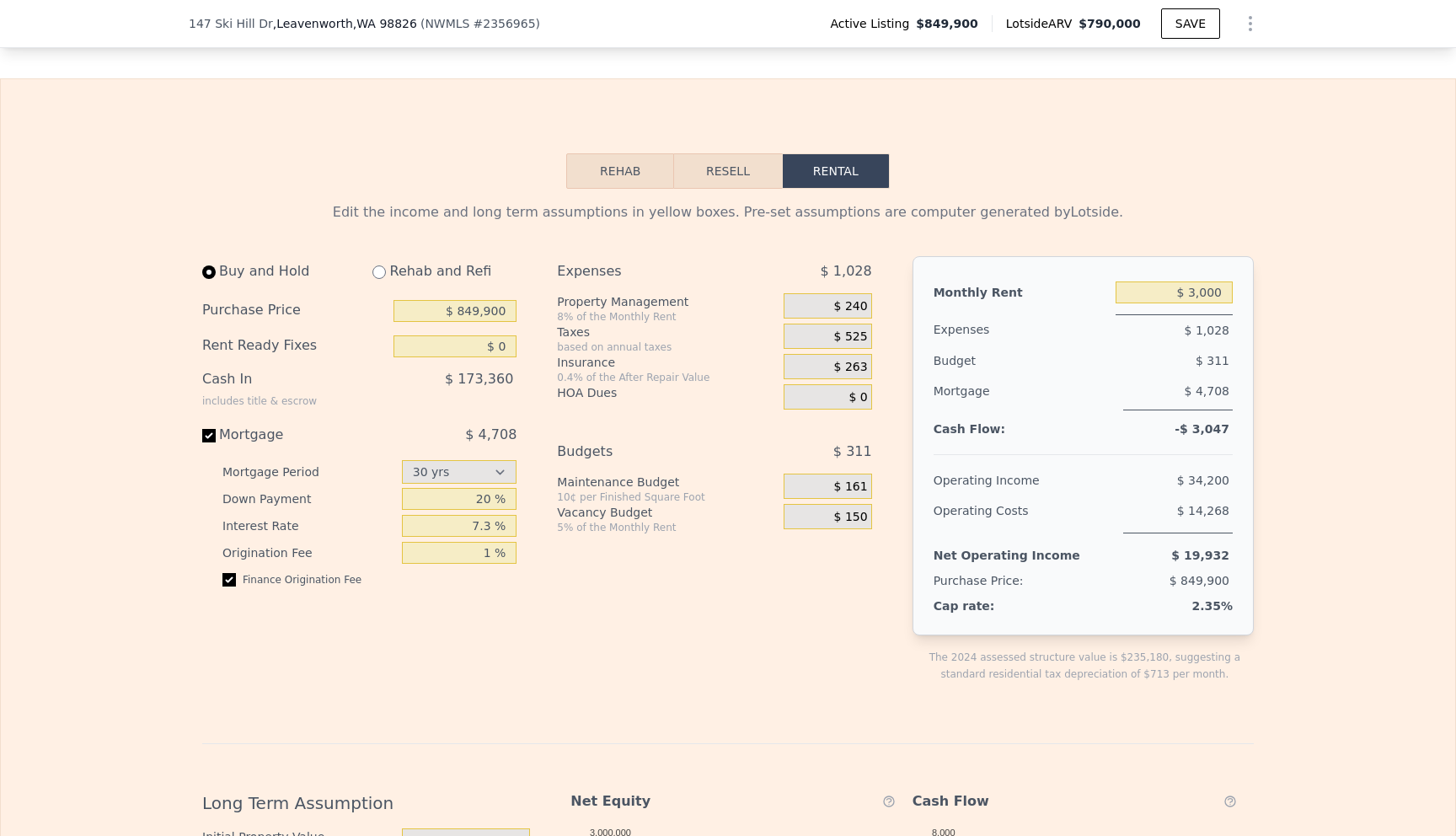
scroll to position [2329, 0]
click at [456, 483] on select "15 yrs 30 yrs" at bounding box center [459, 472] width 115 height 24
click at [479, 510] on input "20 %" at bounding box center [459, 499] width 115 height 22
click at [629, 678] on div "Expenses $ 1,028 Property Management 8% of the Monthly Rent $ 240 Taxes based o…" at bounding box center [721, 483] width 328 height 453
click at [442, 687] on div "Buy and Hold Rehab and Refi Purchase Price $ 849,900 Rent Ready Fixes $ 0 Cash …" at bounding box center [365, 483] width 328 height 453
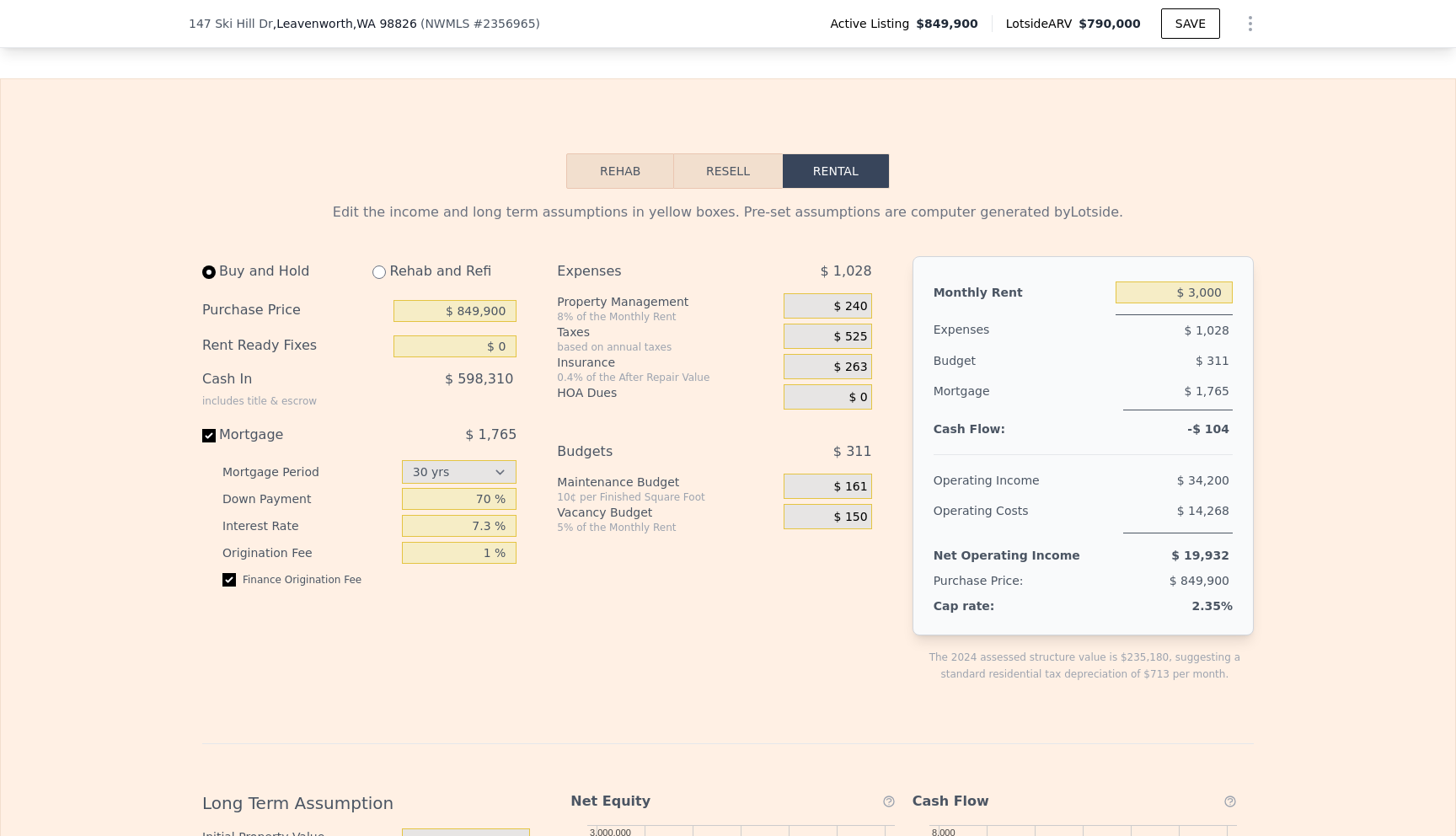
click at [537, 658] on div "Buy and Hold Rehab and Refi Purchase Price $ 849,900 Rent Ready Fixes $ 0 Cash …" at bounding box center [544, 483] width 683 height 453
click at [738, 675] on div "Expenses $ 1,028 Property Management 8% of the Monthly Rent $ 240 Taxes based o…" at bounding box center [721, 483] width 328 height 453
click at [1299, 337] on div "Edit the income and long term assumptions in yellow boxes. Pre-set assumptions …" at bounding box center [728, 761] width 1454 height 1145
click at [1162, 532] on div "$ 14,268" at bounding box center [1178, 514] width 110 height 38
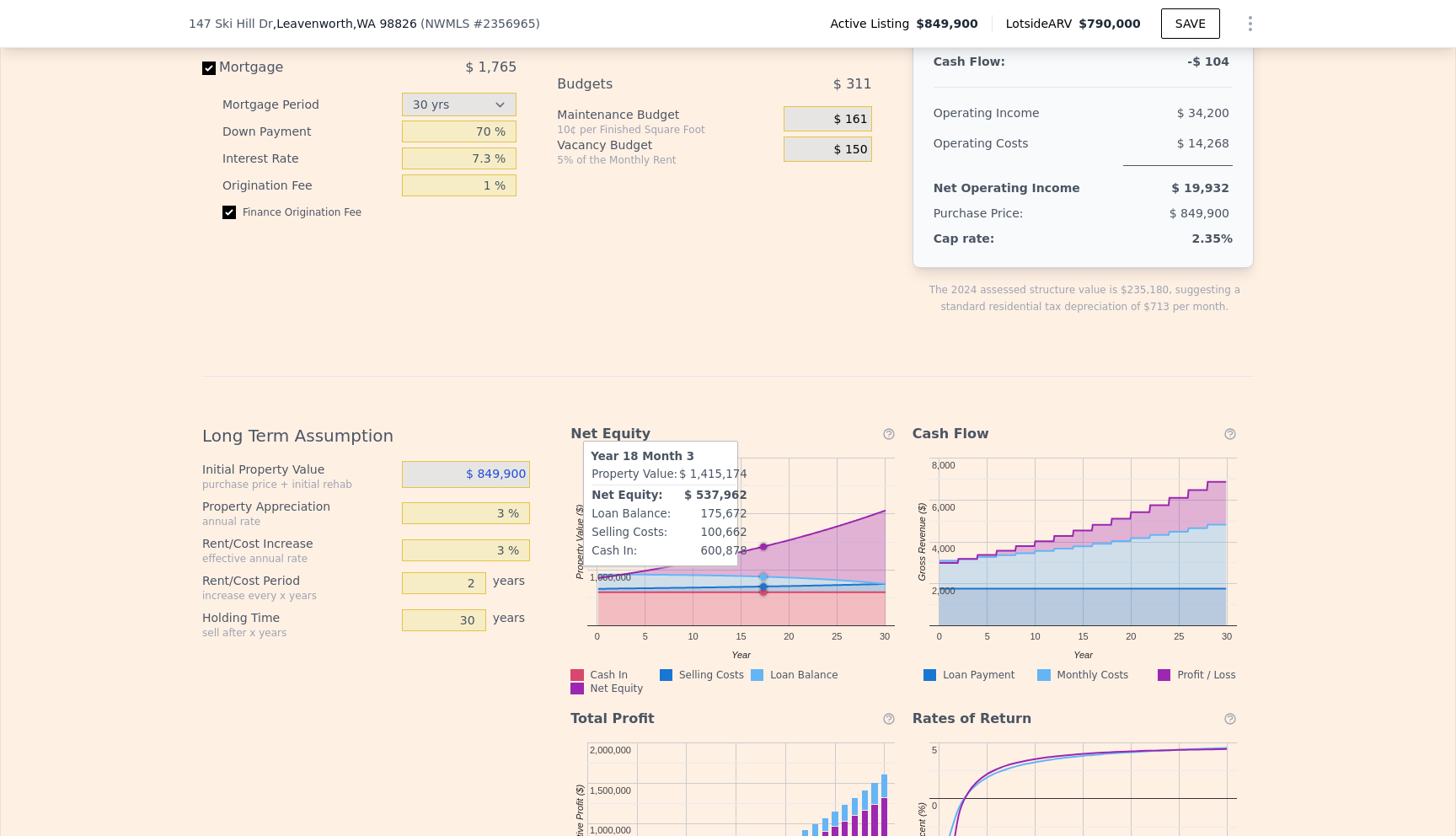
scroll to position [2354, 0]
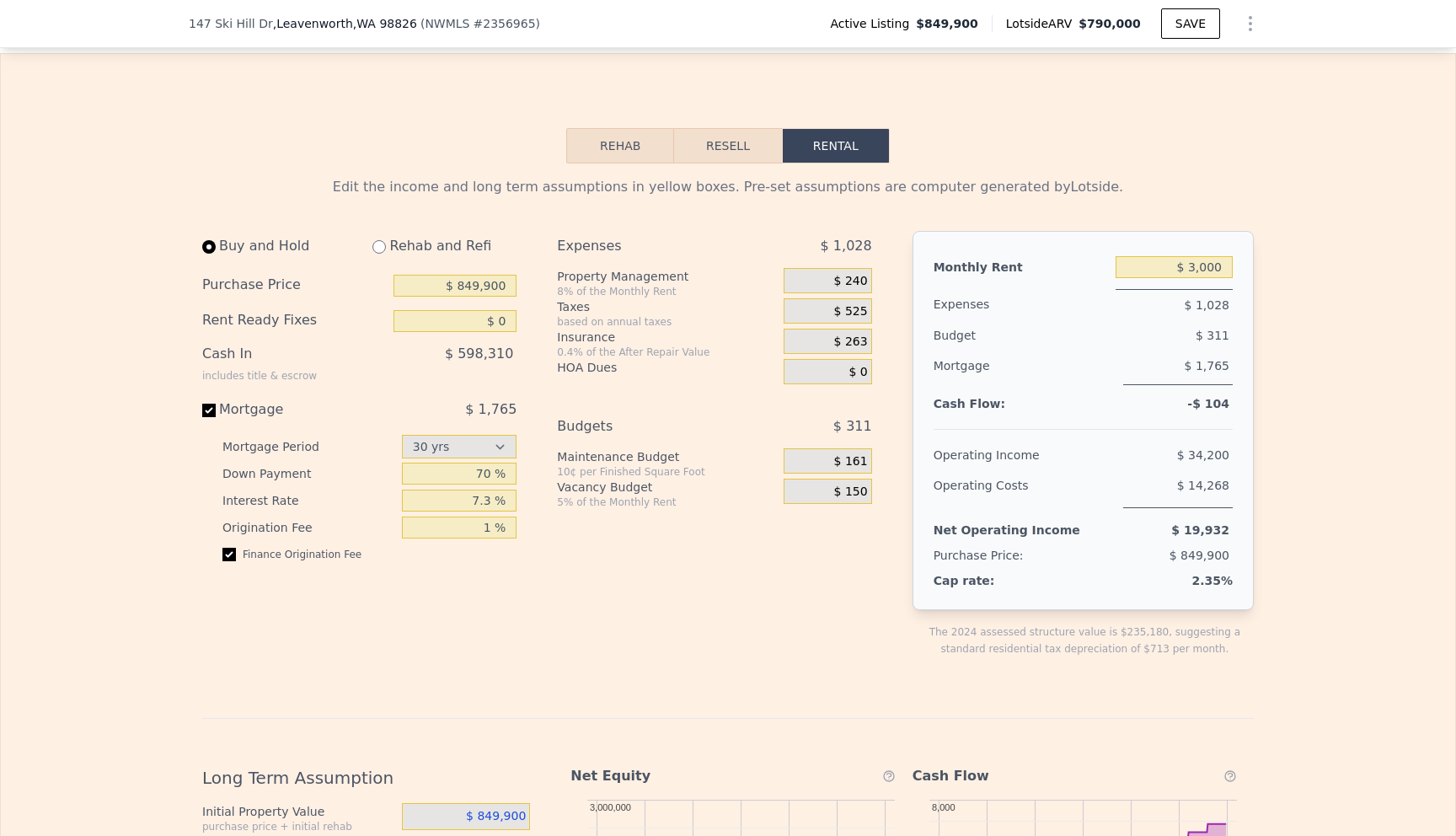
click at [782, 662] on div "Expenses $ 1,028 Property Management 8% of the Monthly Rent $ 240 Taxes based o…" at bounding box center [721, 457] width 328 height 453
click at [491, 484] on input "70 %" at bounding box center [459, 473] width 115 height 22
drag, startPoint x: 486, startPoint y: 493, endPoint x: 403, endPoint y: 493, distance: 83.0
click at [403, 484] on input "70 %" at bounding box center [459, 473] width 115 height 22
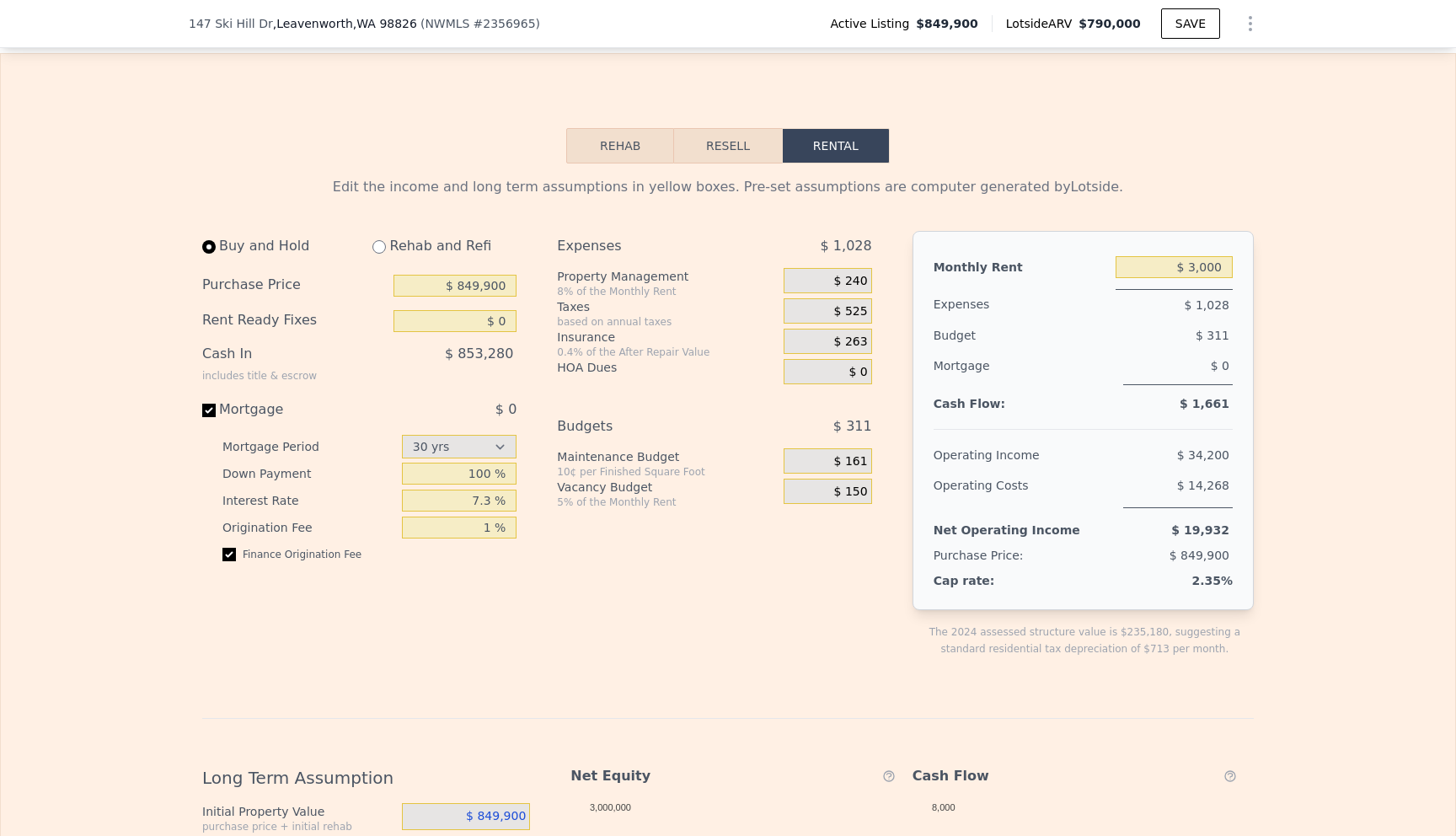
click at [567, 601] on div "Expenses $ 1,028 Property Management 8% of the Monthly Rent $ 240 Taxes based o…" at bounding box center [721, 457] width 328 height 453
click at [560, 607] on div "Expenses $ 1,028 Property Management 8% of the Monthly Rent $ 240 Taxes based o…" at bounding box center [721, 457] width 328 height 453
click at [557, 609] on div "Expenses $ 1,028 Property Management 8% of the Monthly Rent $ 240 Taxes based o…" at bounding box center [721, 457] width 328 height 453
click at [482, 484] on input "100 %" at bounding box center [459, 473] width 115 height 22
type input "1 %"
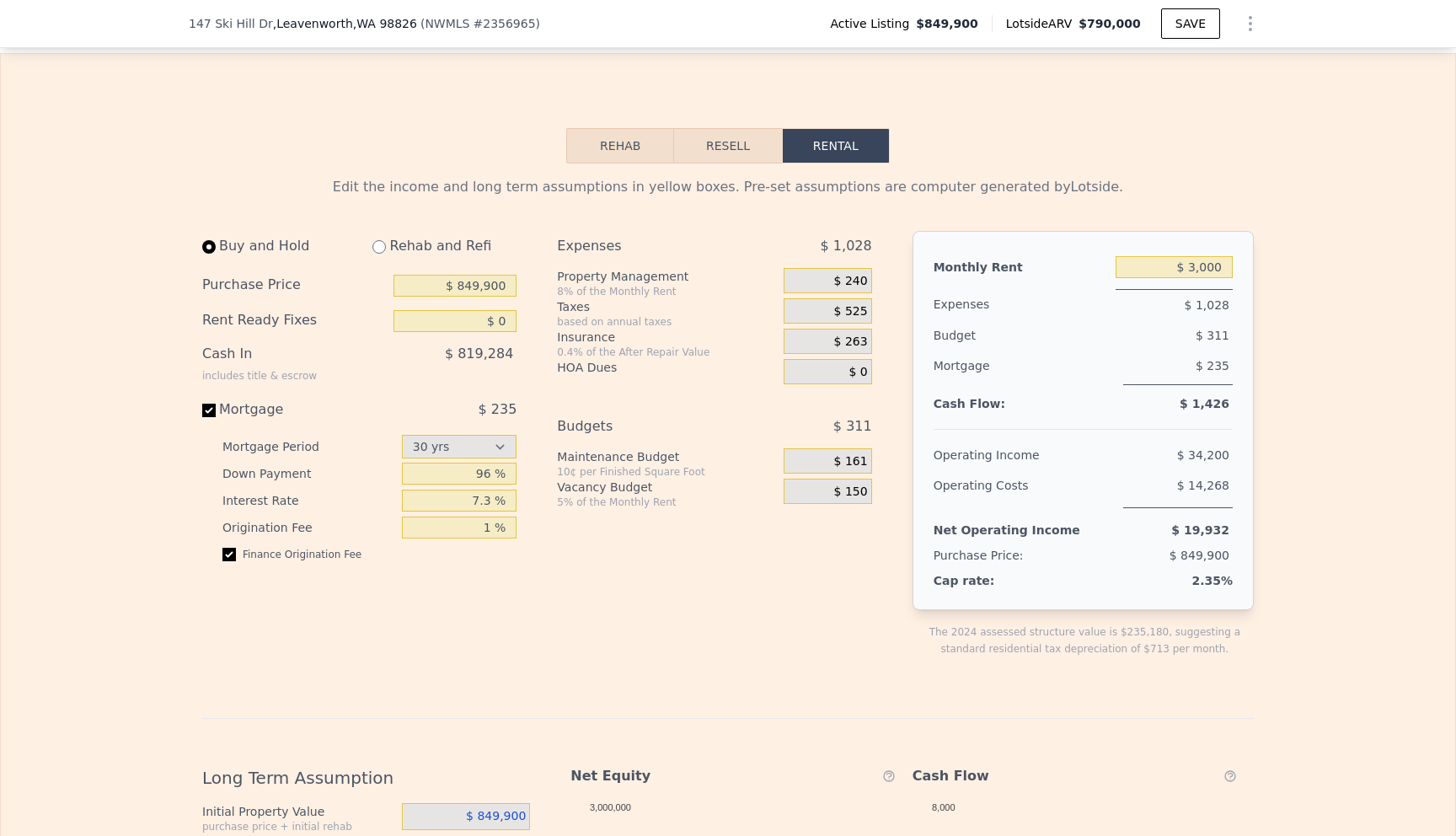
click at [733, 622] on div "Expenses $ 1,028 Property Management 8% of the Monthly Rent $ 240 Taxes based o…" at bounding box center [721, 457] width 328 height 453
drag, startPoint x: 1184, startPoint y: 288, endPoint x: 1345, endPoint y: 288, distance: 161.0
click at [1345, 288] on div "Edit the income and long term assumptions in yellow boxes. Pre-set assumptions …" at bounding box center [728, 736] width 1454 height 1145
click at [1342, 307] on div "Edit the income and long term assumptions in yellow boxes. Pre-set assumptions …" at bounding box center [728, 736] width 1454 height 1145
click at [1207, 373] on span "$ 235" at bounding box center [1212, 365] width 34 height 14
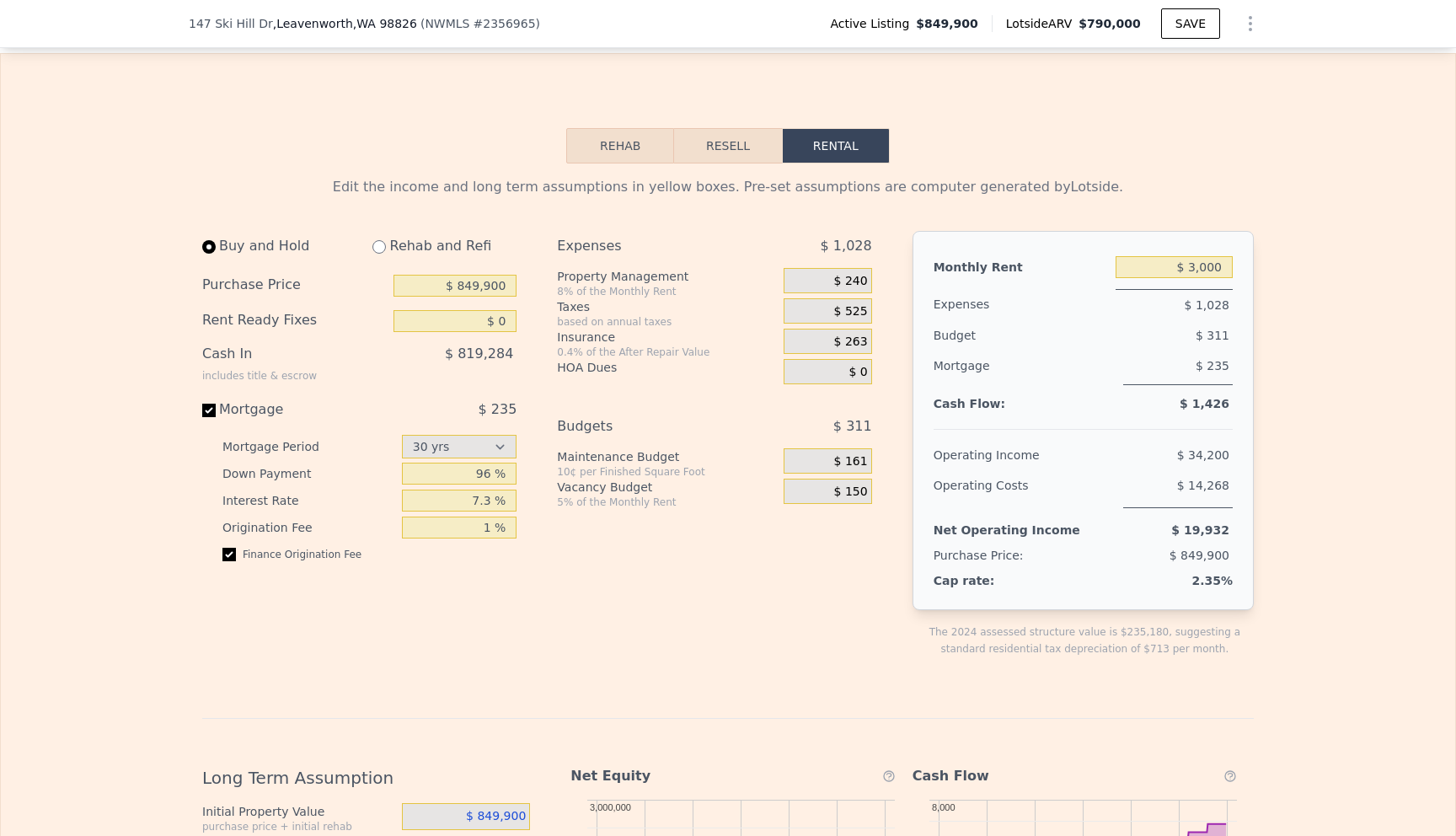
click at [448, 782] on div "Long Term Assumption" at bounding box center [372, 771] width 341 height 37
click at [481, 484] on input "96 %" at bounding box center [459, 473] width 115 height 22
type input "20 %"
click at [509, 645] on div "Buy and Hold Rehab and Refi Purchase Price $ 849,900 Rent Ready Fixes $ 0 Cash …" at bounding box center [365, 457] width 328 height 453
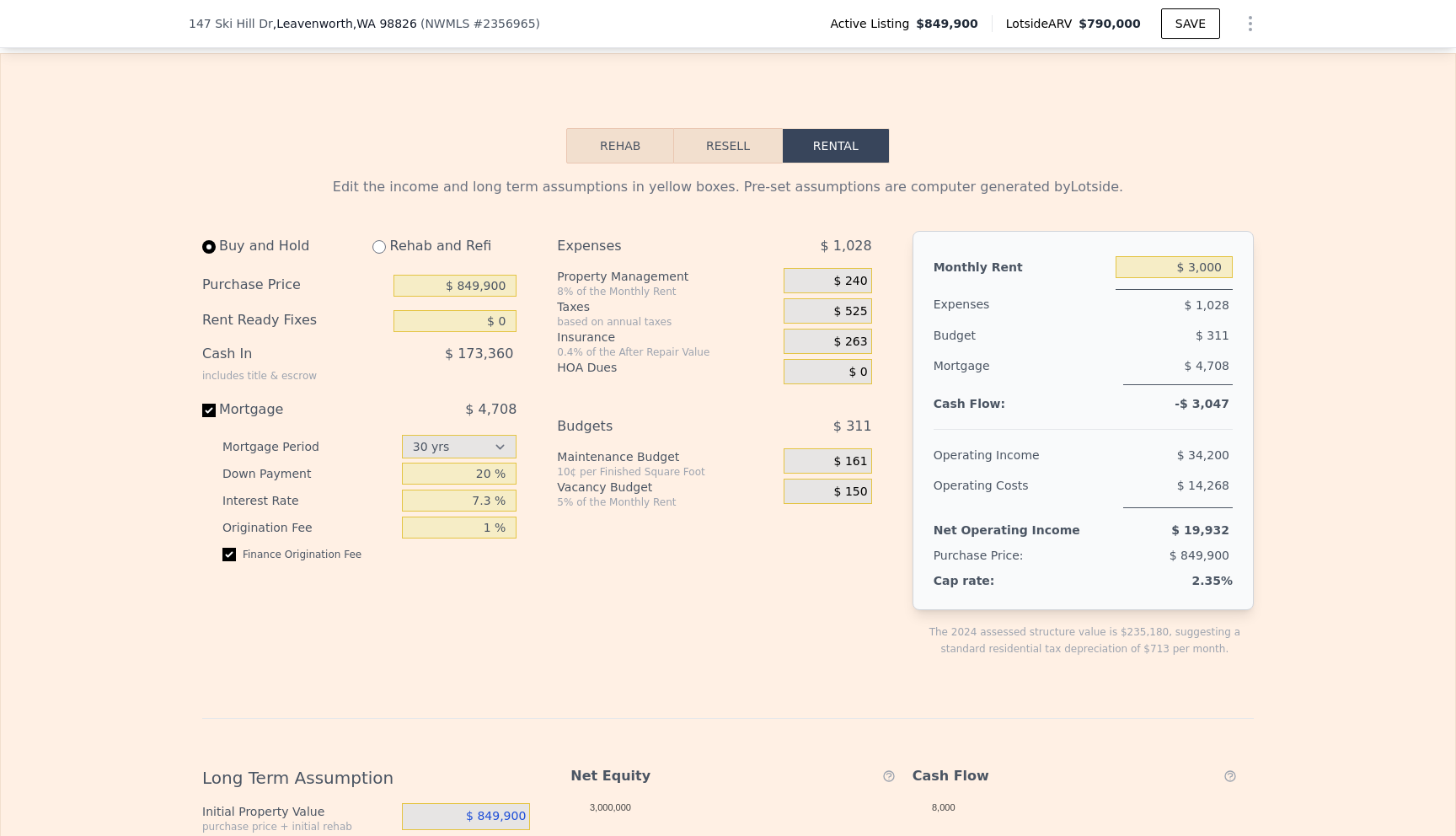
click at [492, 629] on div "Buy and Hold Rehab and Refi Purchase Price $ 849,900 Rent Ready Fixes $ 0 Cash …" at bounding box center [365, 457] width 328 height 453
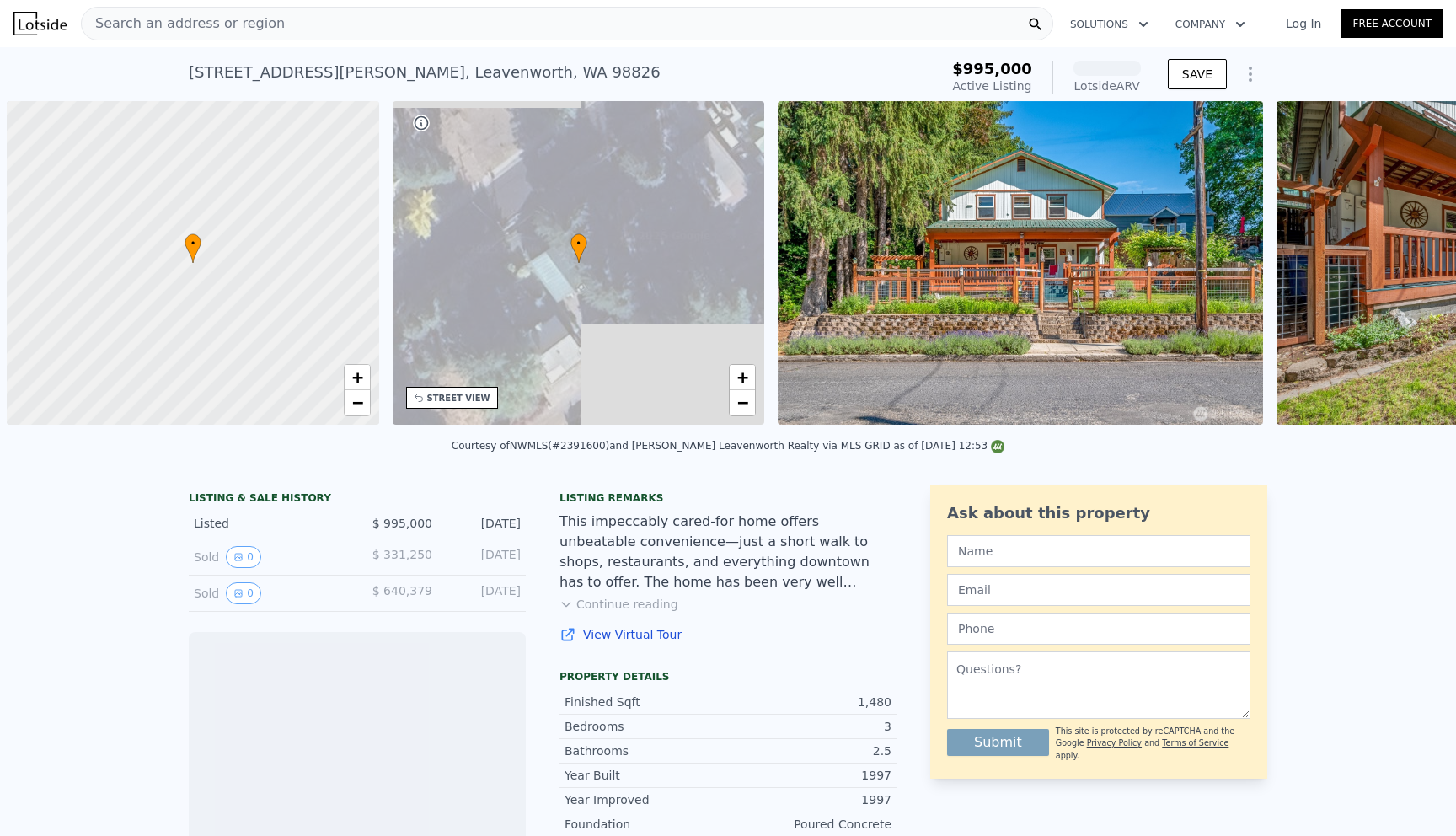
scroll to position [0, 6]
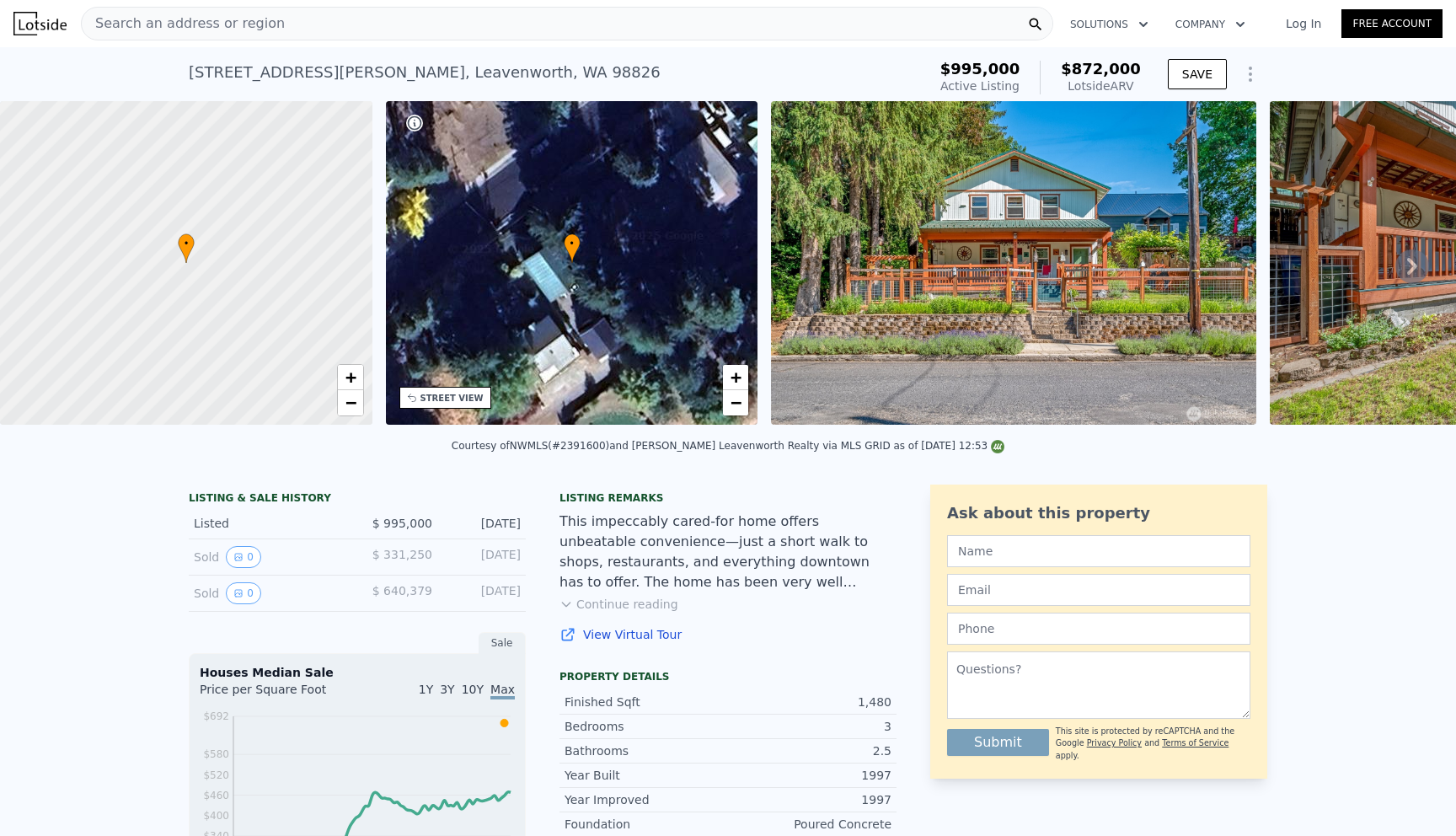
click at [933, 249] on img at bounding box center [1013, 263] width 485 height 323
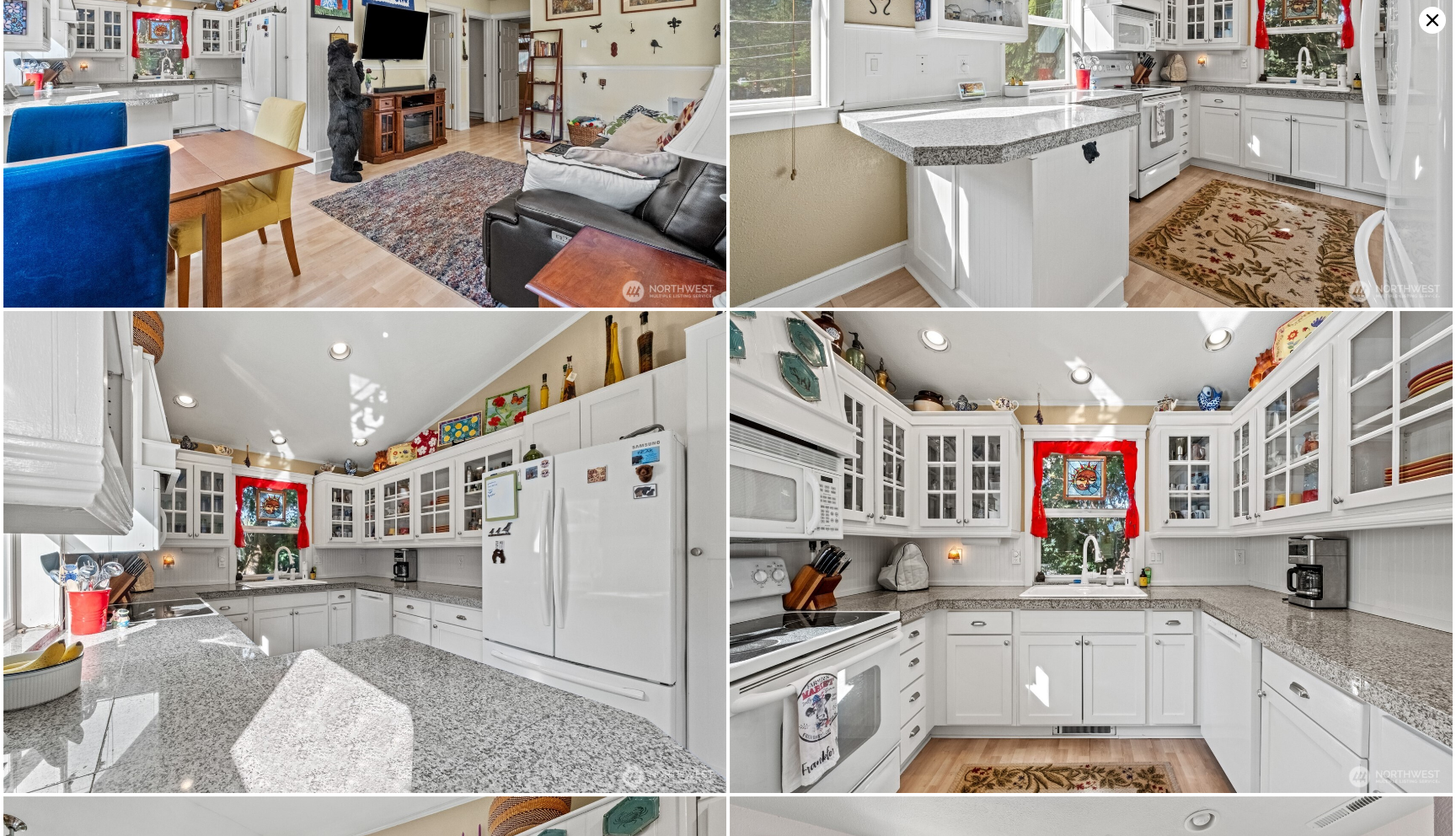
scroll to position [8175, 0]
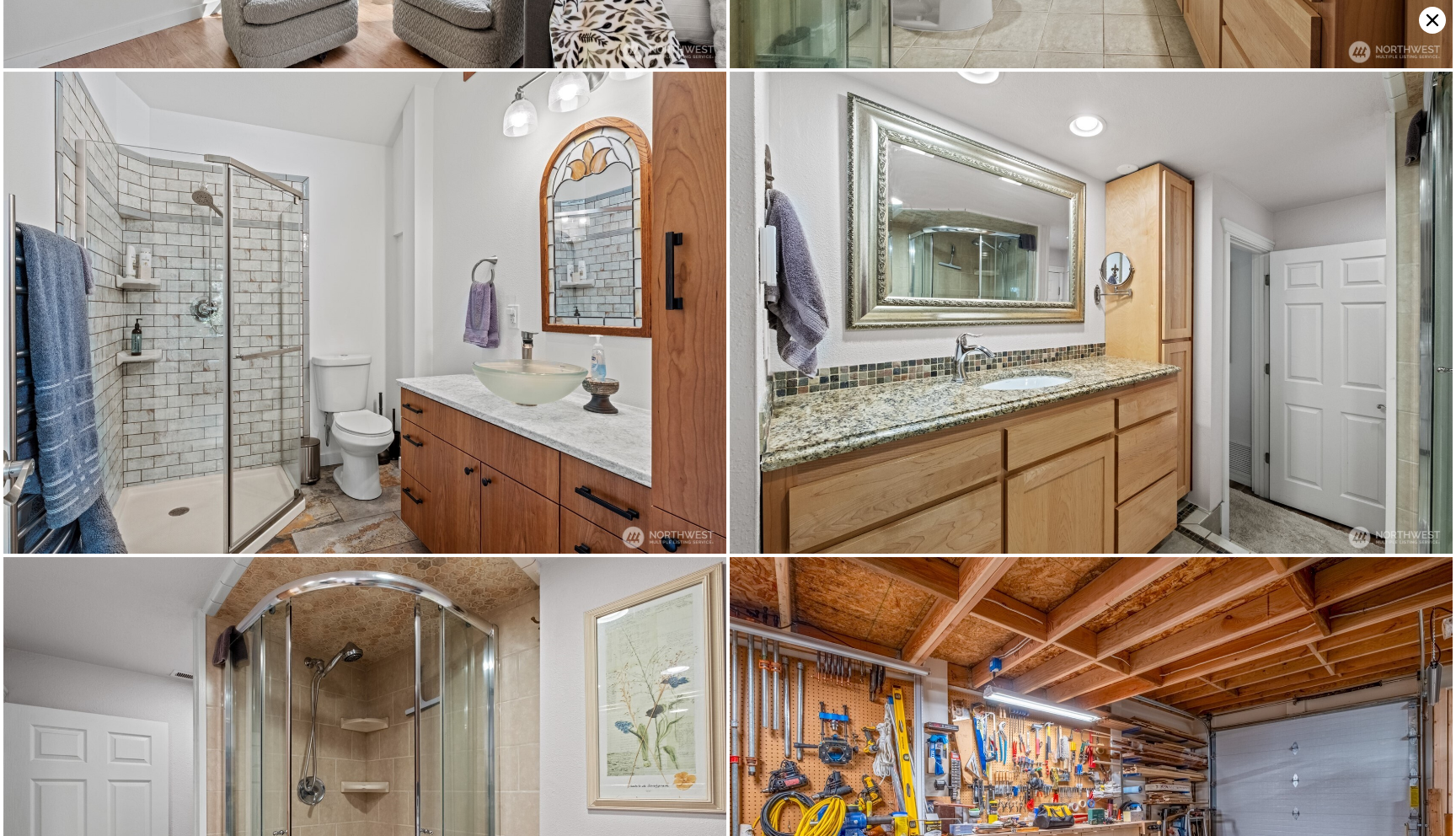
click at [1430, 18] on icon at bounding box center [1431, 20] width 12 height 12
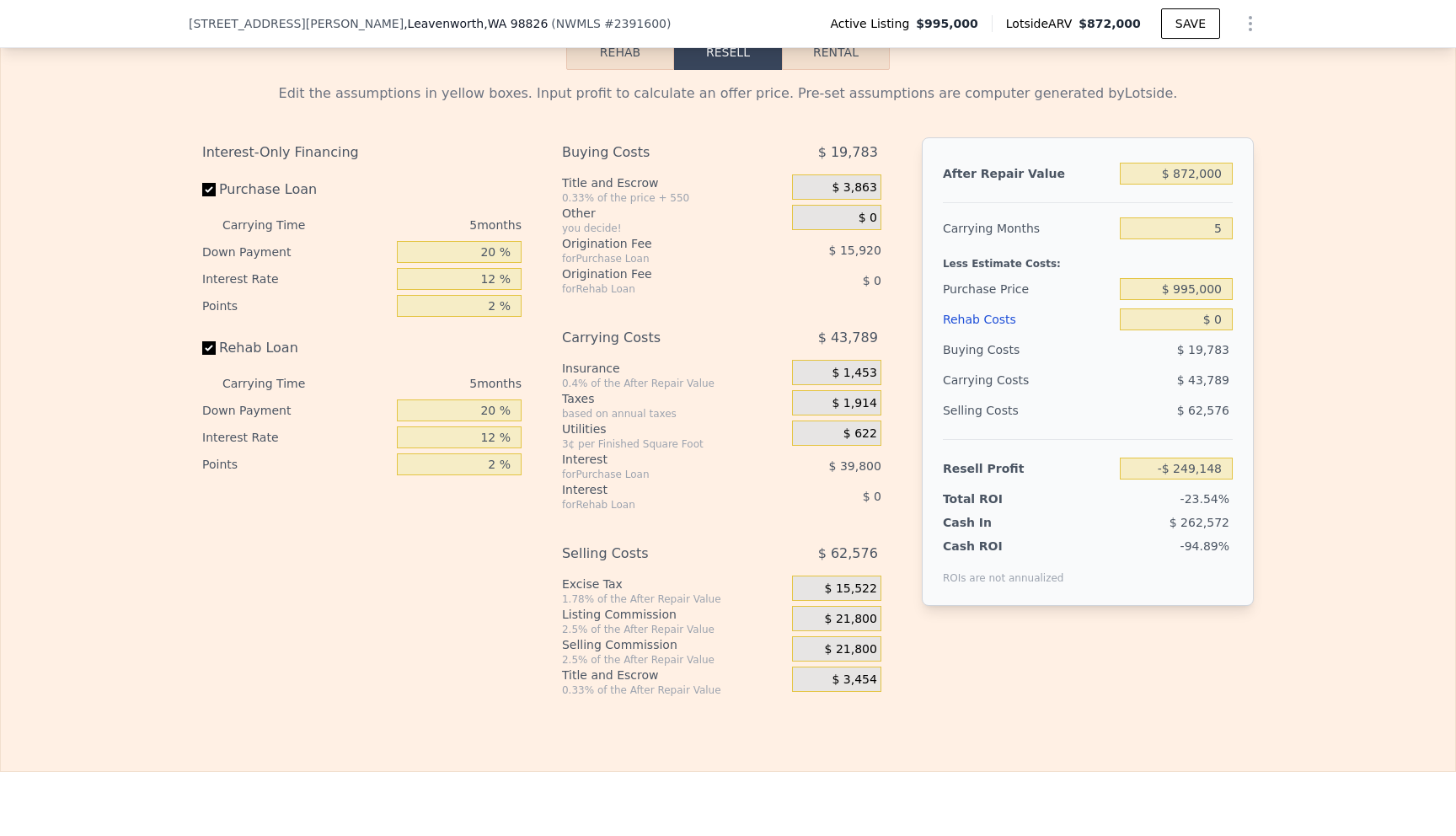
scroll to position [2499, 0]
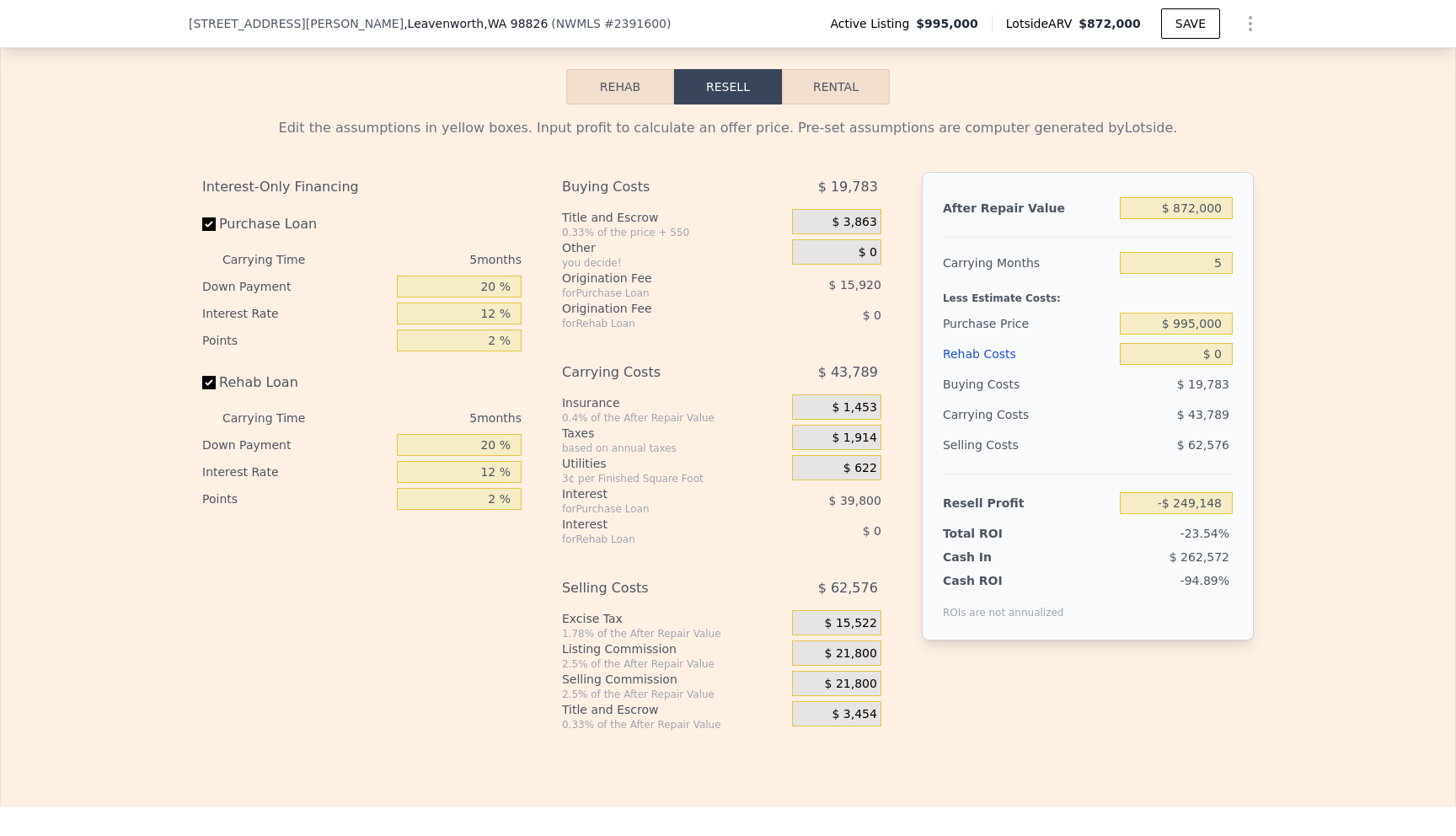
click at [814, 104] on button "Rental" at bounding box center [835, 86] width 108 height 35
select select "30"
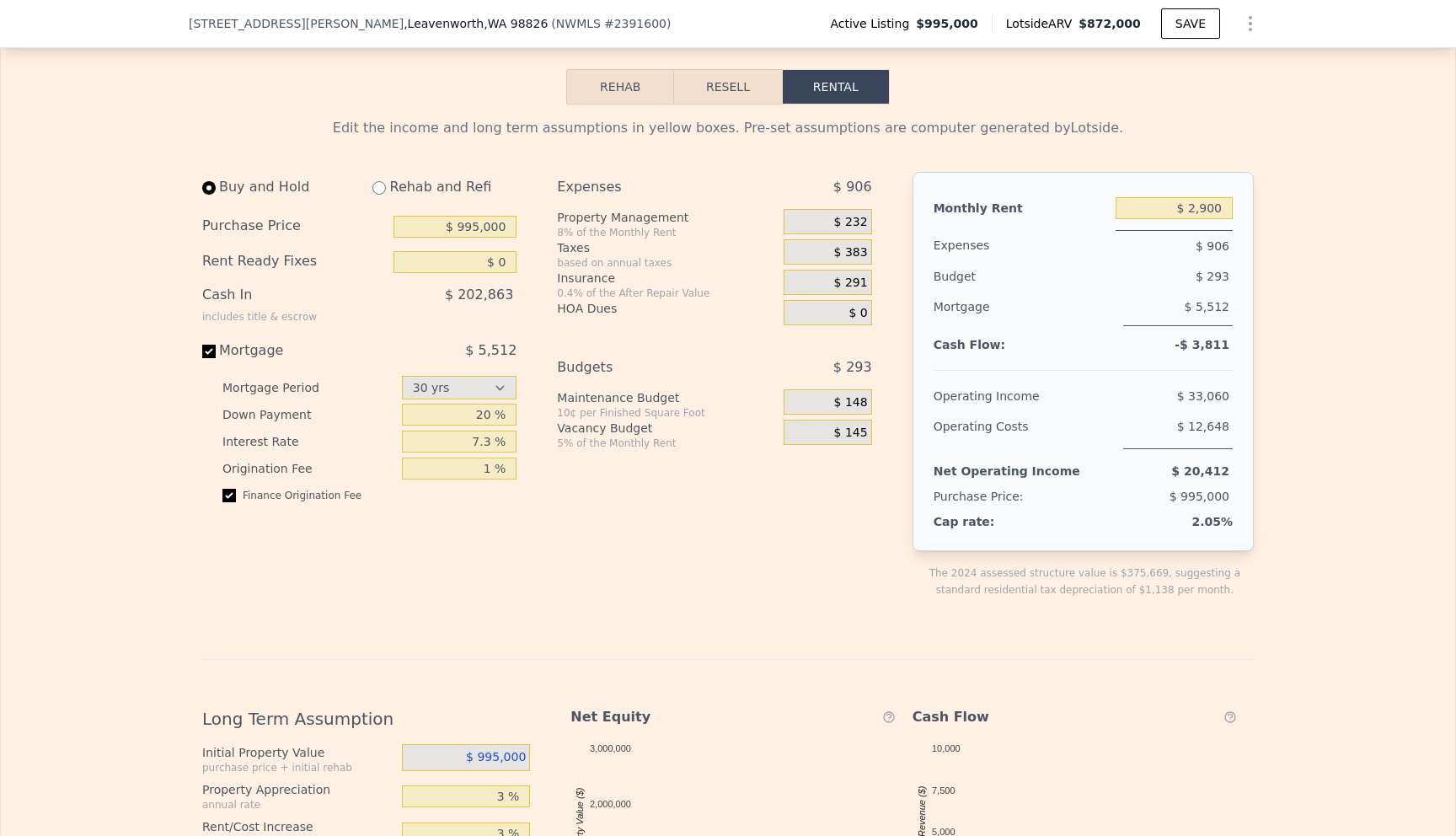
click at [742, 104] on button "Resell" at bounding box center [728, 86] width 107 height 35
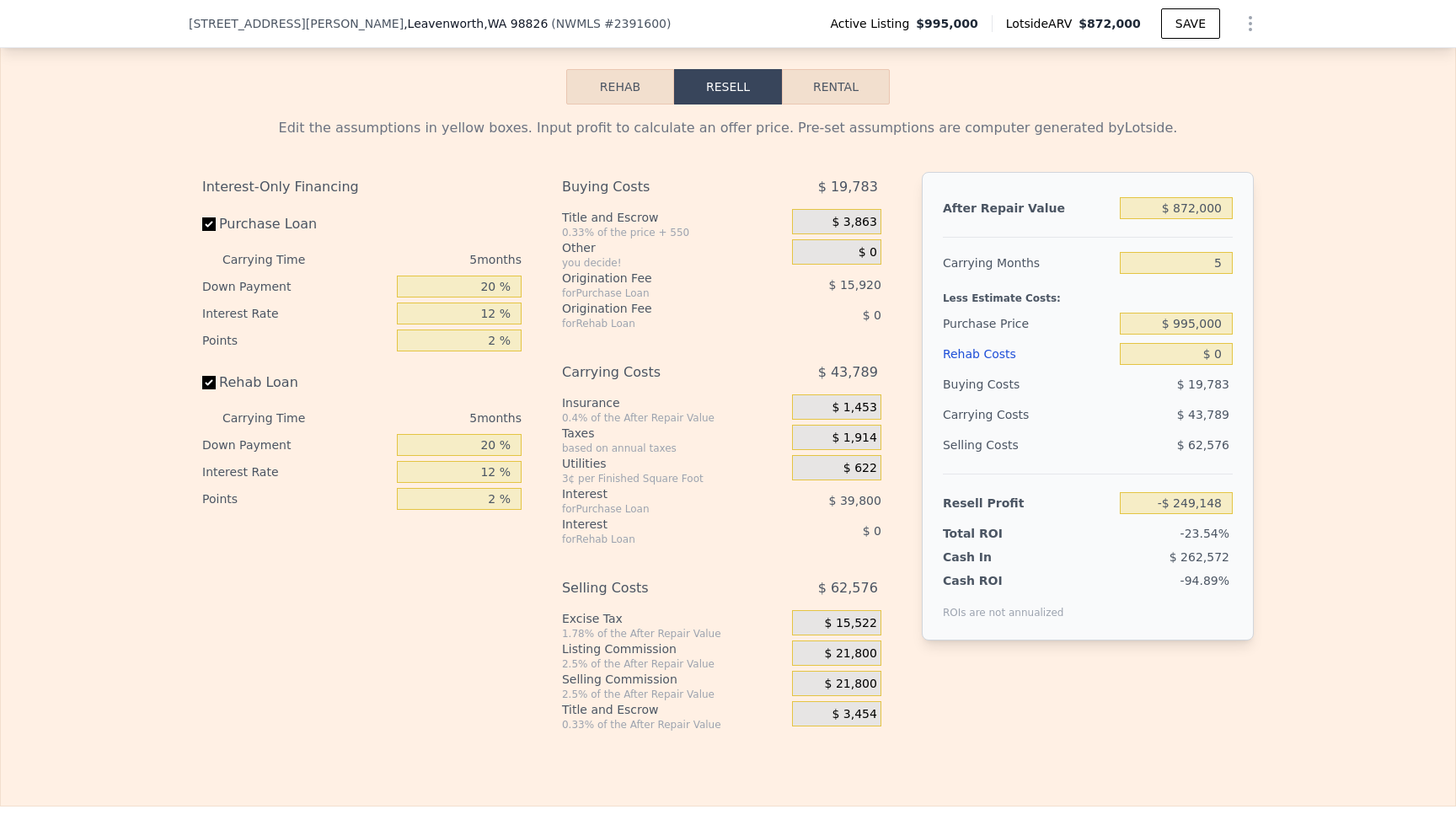
click at [1321, 504] on div "Edit the assumptions in yellow boxes. Input profit to calculate an offer price.…" at bounding box center [728, 418] width 1454 height 627
